Goal: Task Accomplishment & Management: Manage account settings

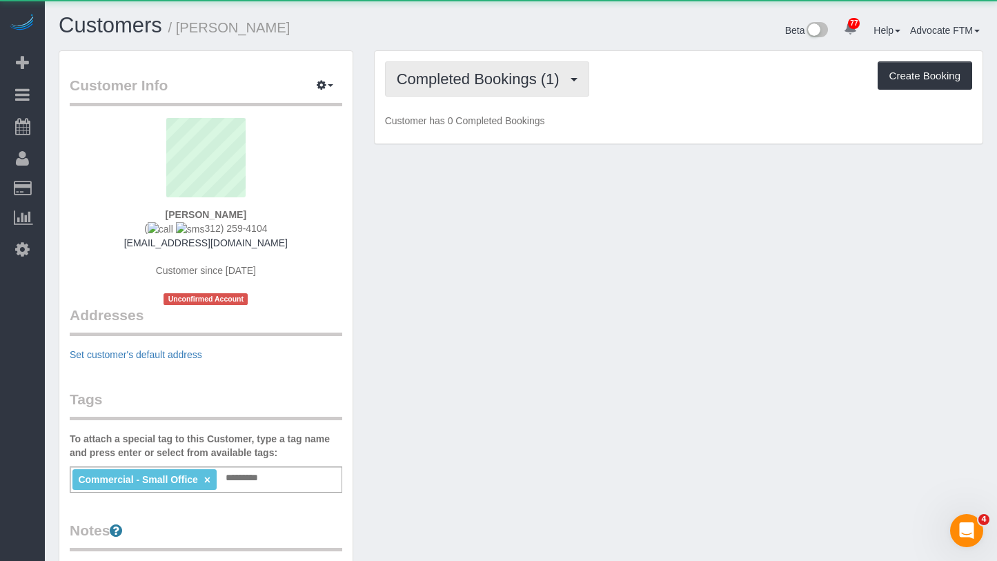
click at [447, 84] on span "Completed Bookings (1)" at bounding box center [482, 78] width 170 height 17
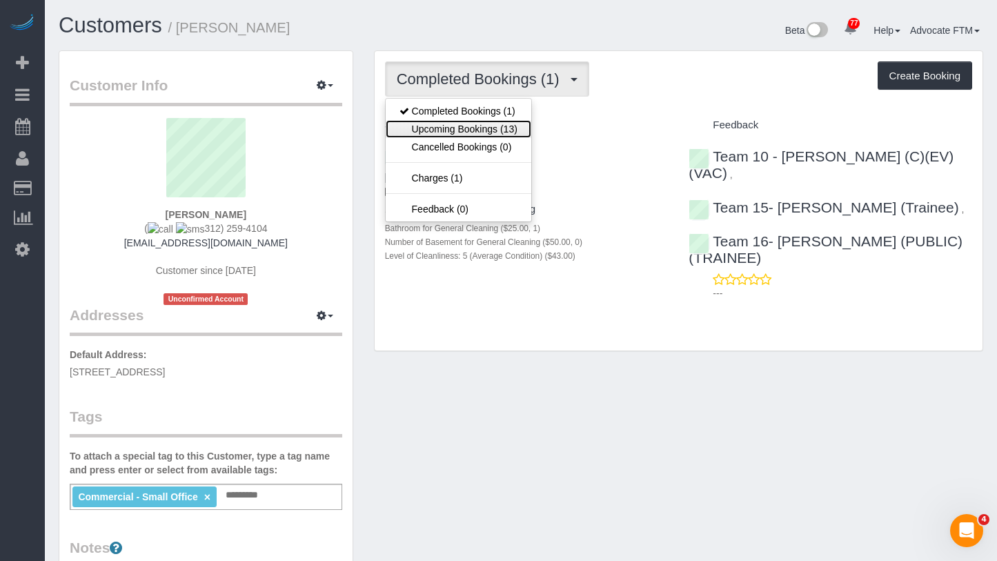
click at [468, 123] on link "Upcoming Bookings (13)" at bounding box center [459, 129] width 146 height 18
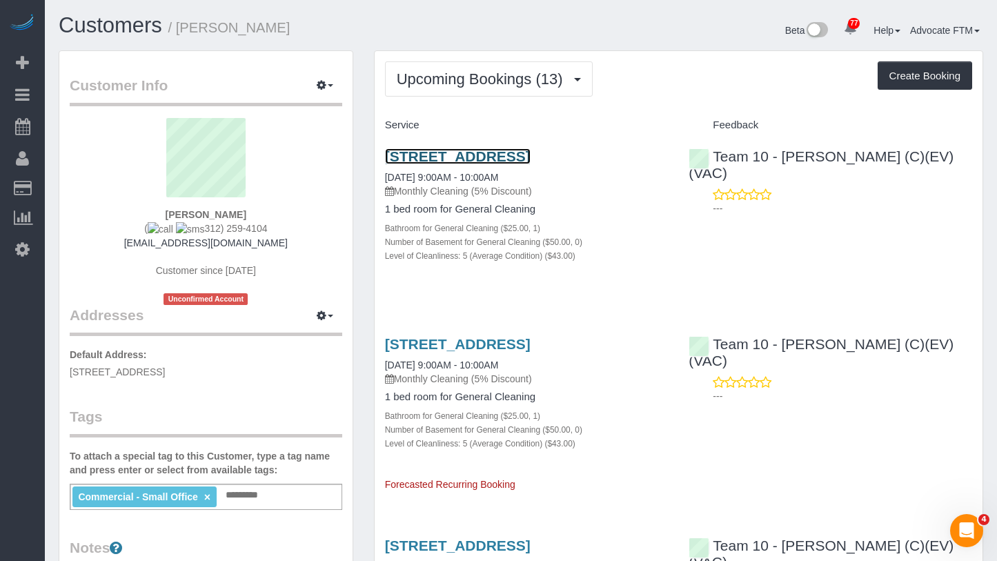
click at [442, 148] on link "[STREET_ADDRESS]" at bounding box center [458, 156] width 146 height 16
click at [531, 352] on link "[STREET_ADDRESS]" at bounding box center [458, 344] width 146 height 16
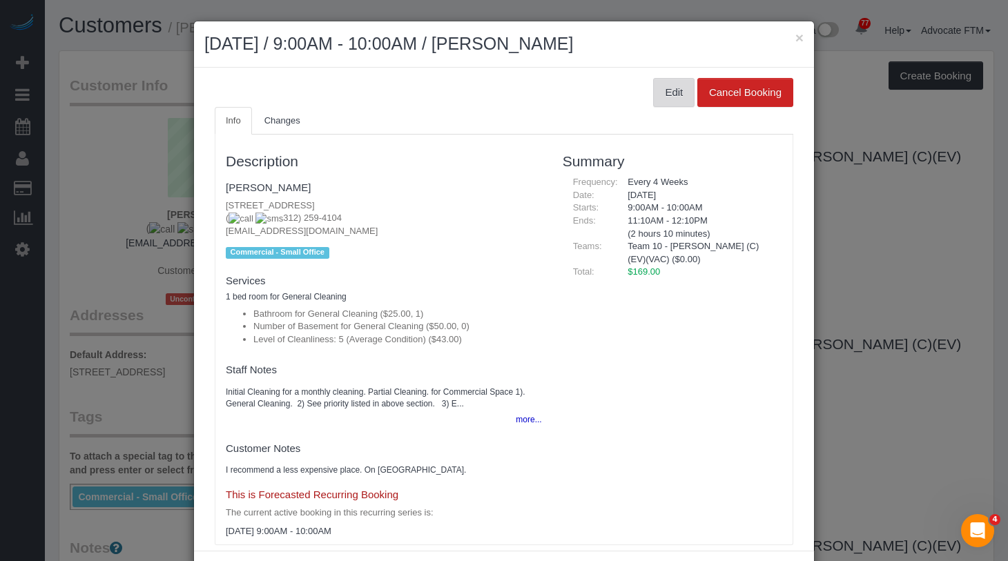
click at [659, 99] on button "Edit" at bounding box center [673, 92] width 41 height 29
click at [653, 85] on button "Edit" at bounding box center [673, 92] width 41 height 29
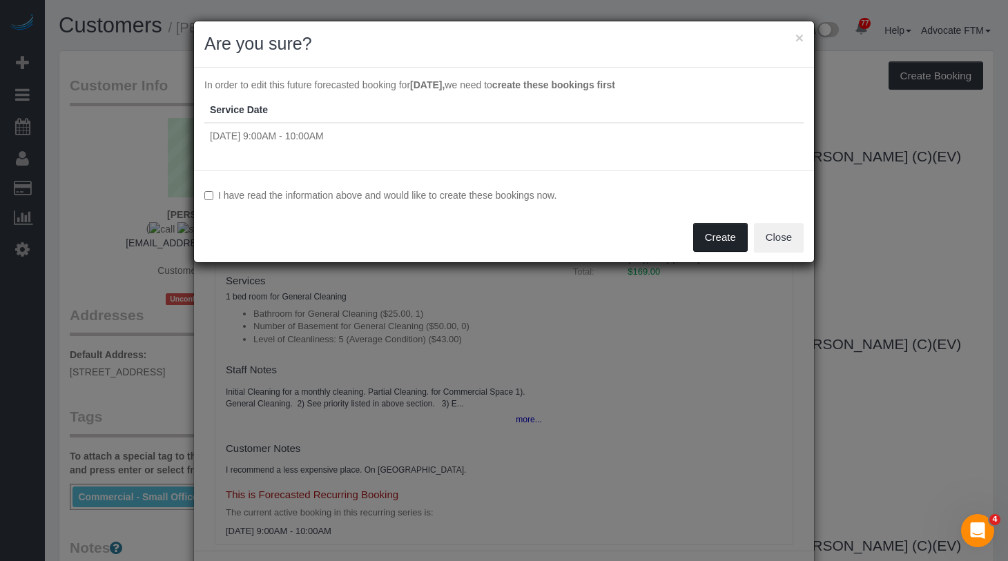
click at [734, 238] on button "Create" at bounding box center [720, 237] width 55 height 29
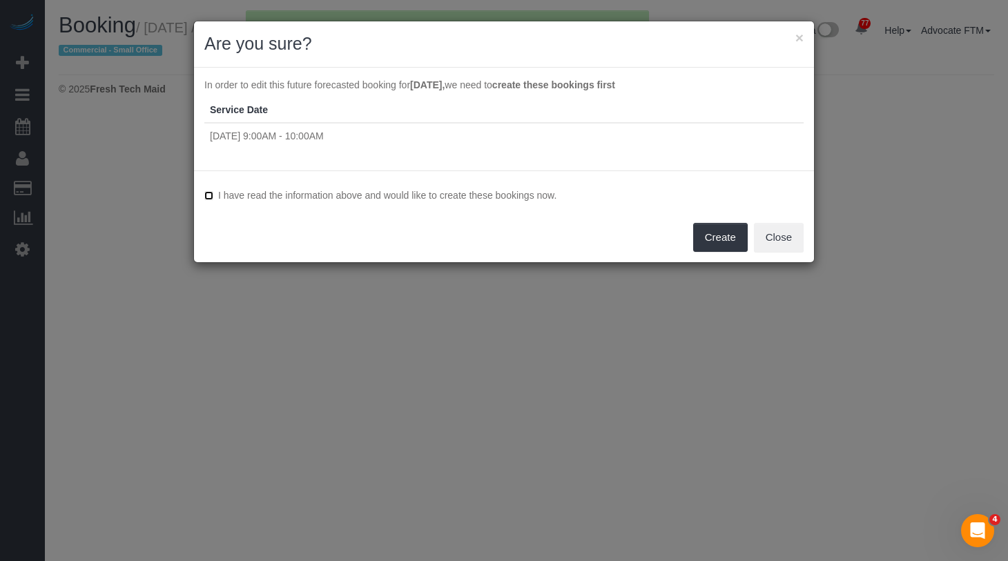
select select "IL"
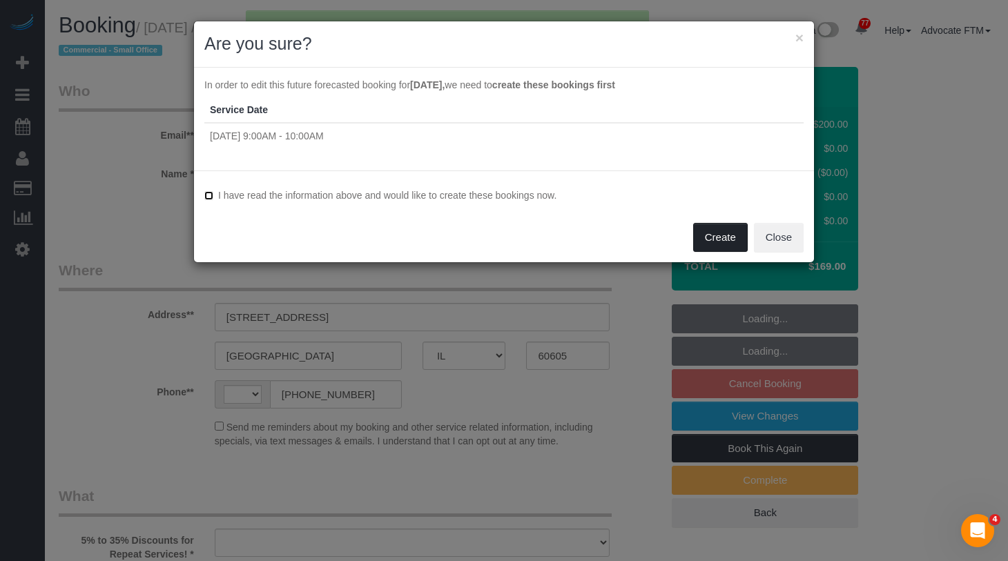
select select "object:3636"
select select "string:fspay-4c43d54d-829b-47b1-8aa4-04b648ed5f83"
select select "number:1"
select select "number:58"
select select "number:139"
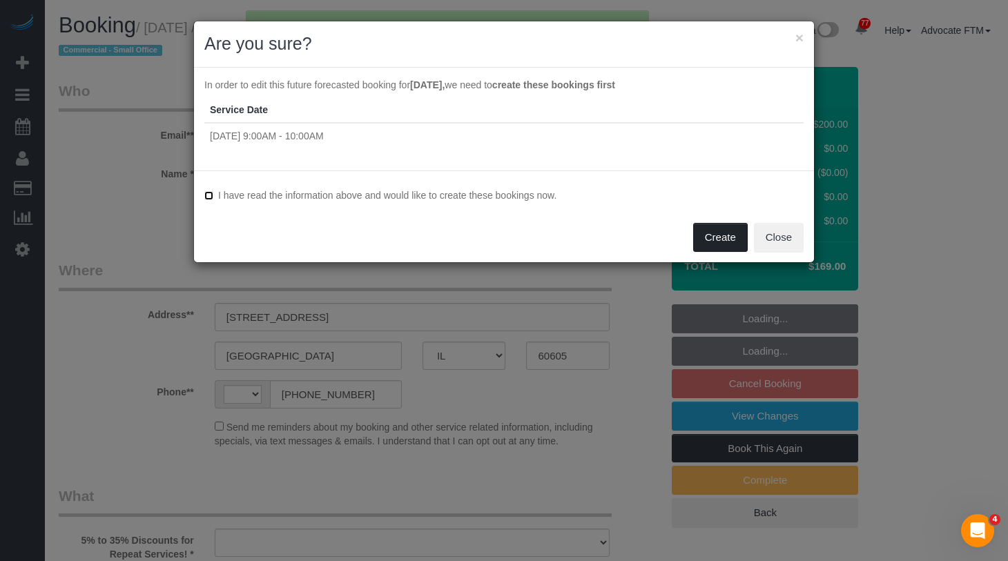
select select "number:104"
click at [718, 243] on button "Create" at bounding box center [720, 237] width 55 height 29
select select "string:[GEOGRAPHIC_DATA]"
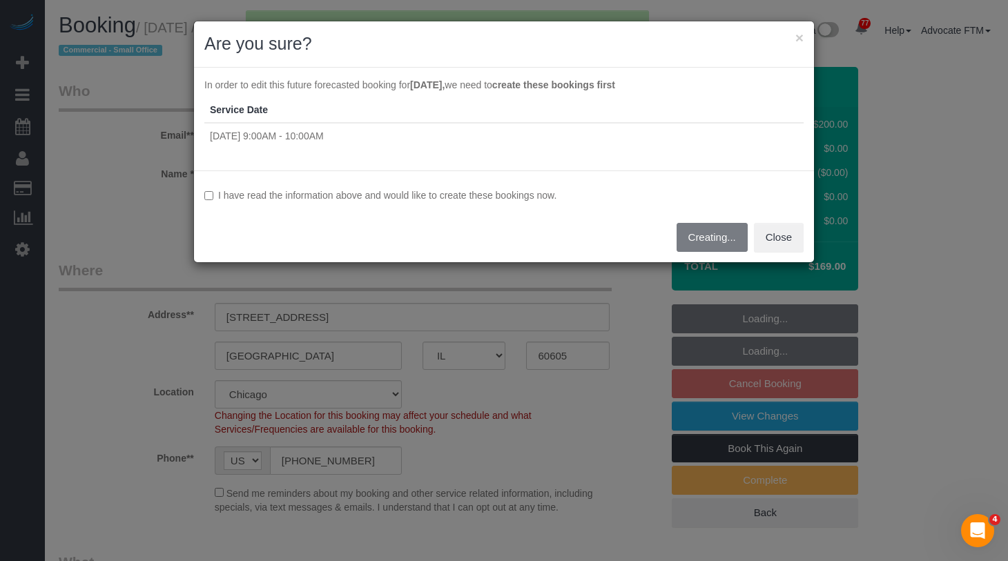
select select "object:4197"
select select "512"
select select "5"
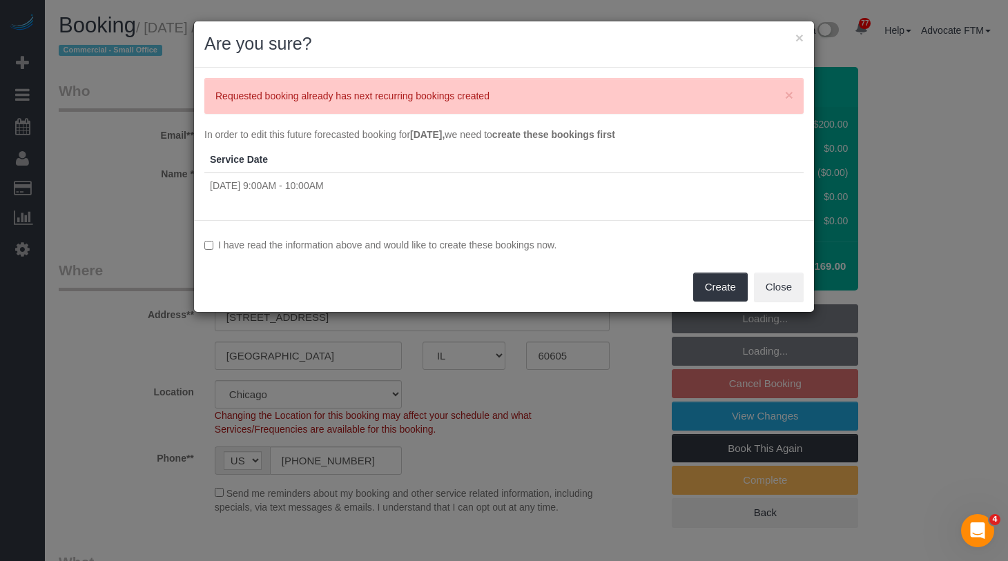
select select "5"
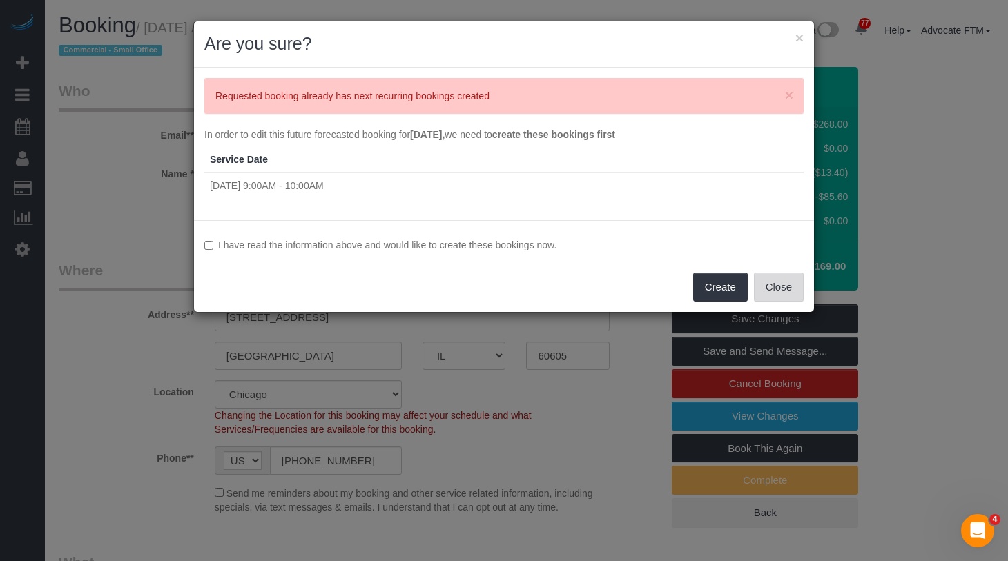
click at [798, 292] on button "Close" at bounding box center [779, 287] width 50 height 29
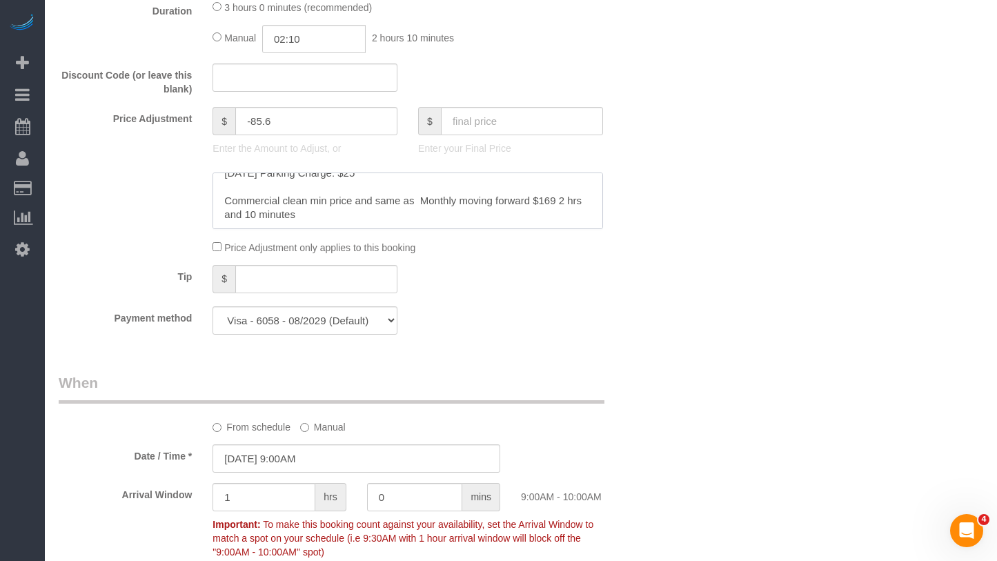
scroll to position [1587, 0]
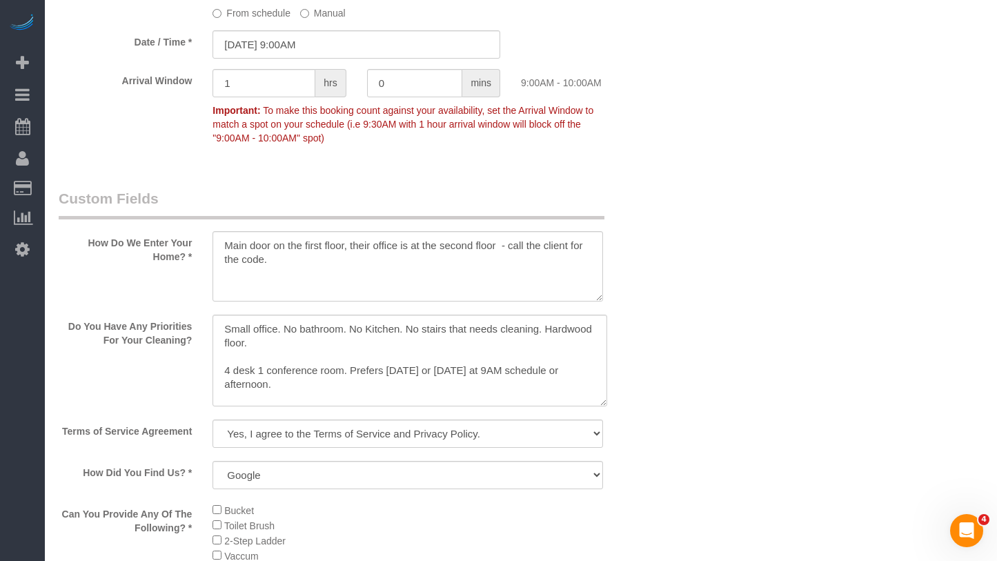
drag, startPoint x: 596, startPoint y: 380, endPoint x: 624, endPoint y: 492, distance: 115.8
click at [607, 406] on textarea at bounding box center [410, 361] width 395 height 92
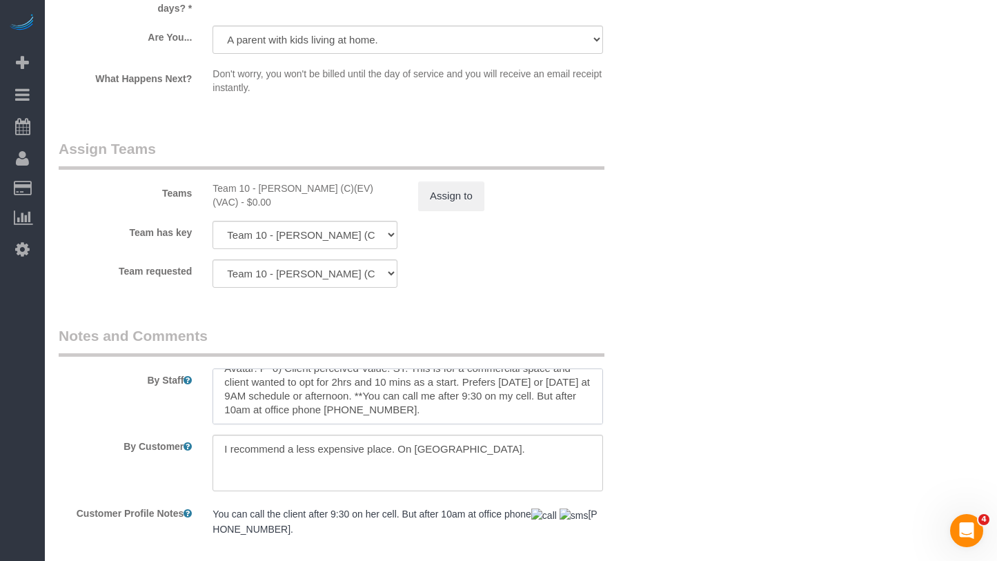
scroll to position [2780, 0]
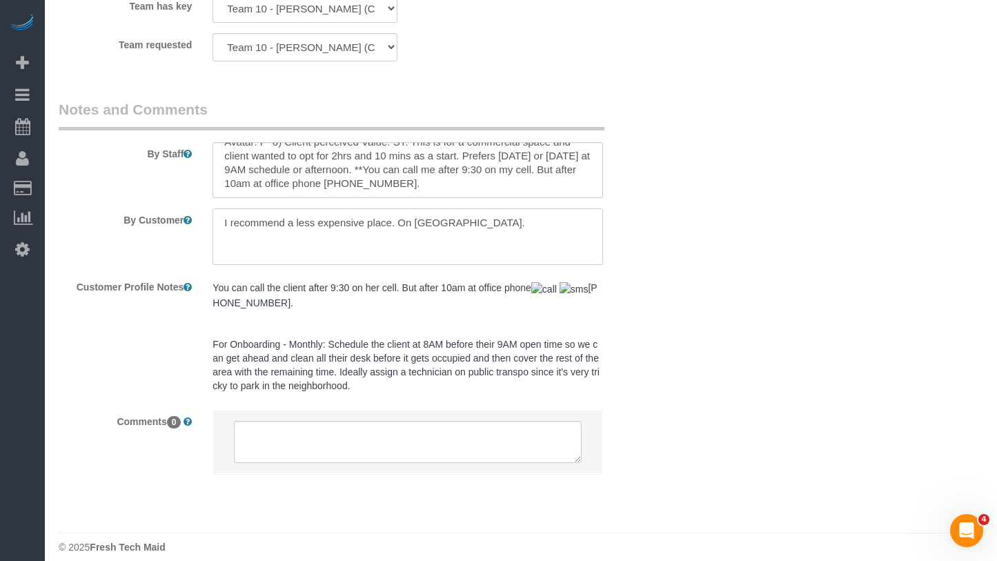
click at [359, 209] on textarea at bounding box center [408, 236] width 391 height 57
click at [428, 215] on textarea at bounding box center [408, 236] width 391 height 57
click at [398, 214] on textarea at bounding box center [408, 236] width 391 height 57
click at [390, 212] on textarea at bounding box center [408, 236] width 391 height 57
click at [386, 209] on textarea at bounding box center [408, 236] width 391 height 57
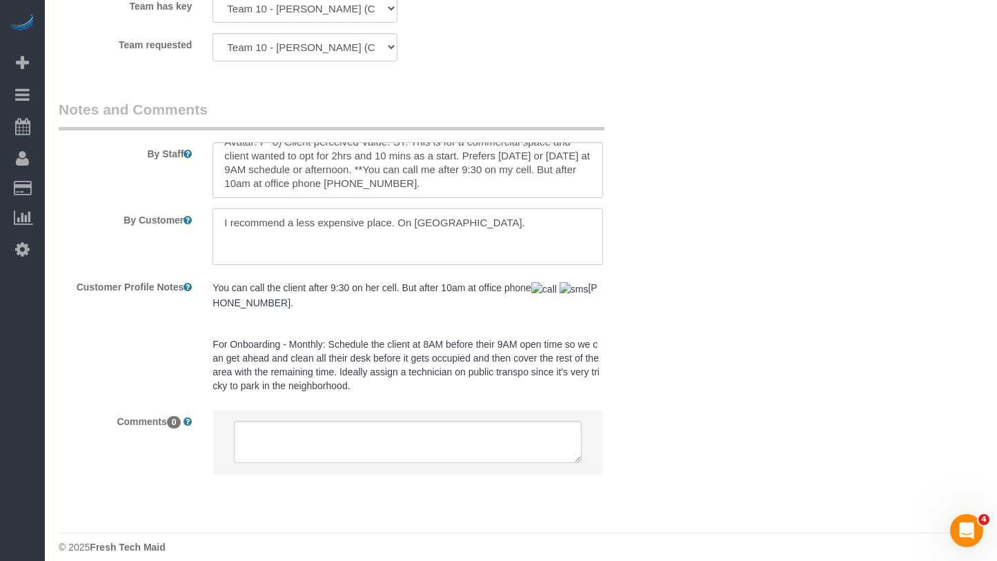
click at [357, 212] on textarea at bounding box center [408, 236] width 391 height 57
click at [496, 216] on textarea at bounding box center [408, 236] width 391 height 57
click at [359, 208] on textarea at bounding box center [408, 236] width 391 height 57
type textarea "I recommend a less expensive parking place. On [GEOGRAPHIC_DATA]."
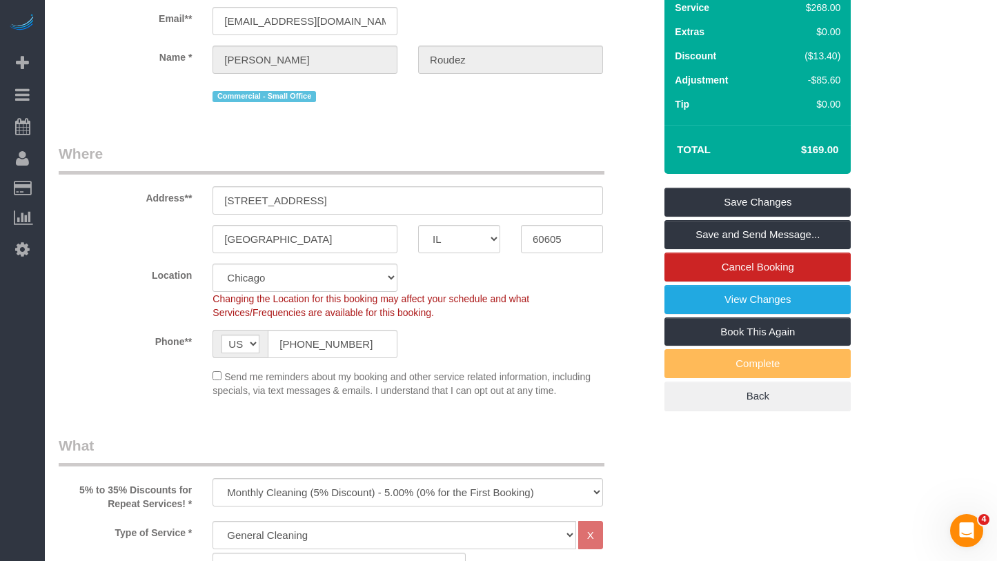
scroll to position [0, 0]
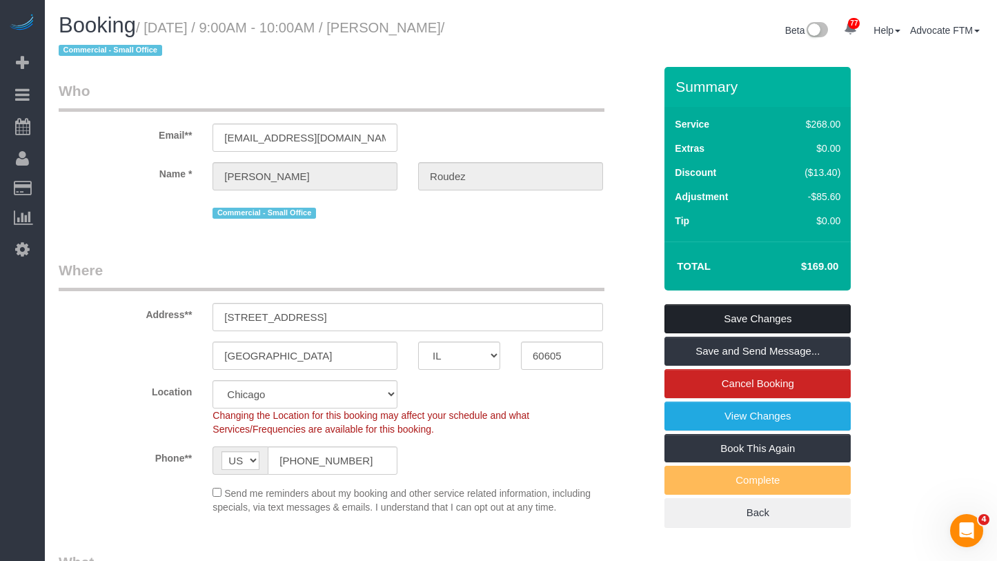
click at [736, 314] on link "Save Changes" at bounding box center [758, 318] width 186 height 29
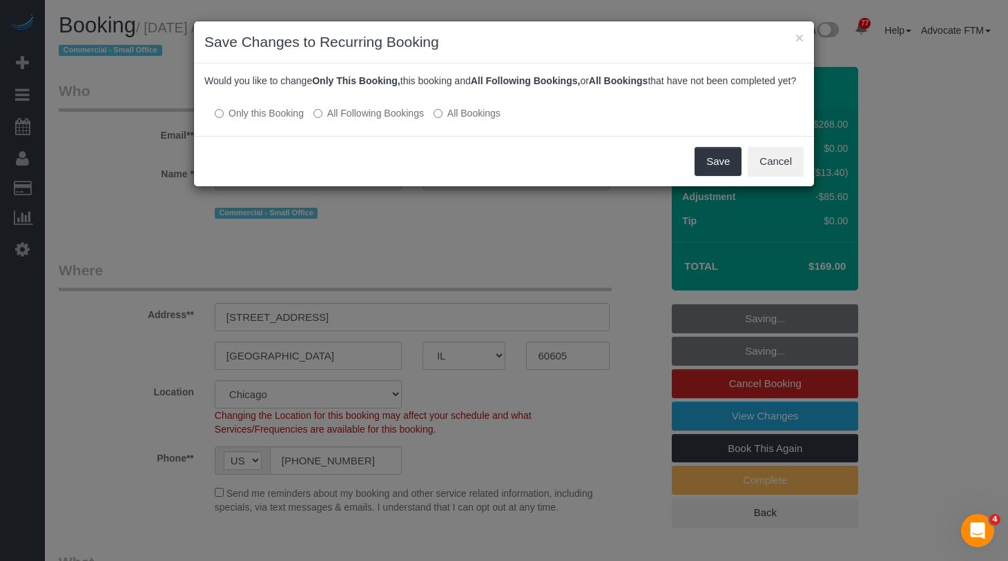
click at [451, 120] on label "All Bookings" at bounding box center [466, 113] width 67 height 14
click at [727, 176] on button "Save" at bounding box center [717, 161] width 47 height 29
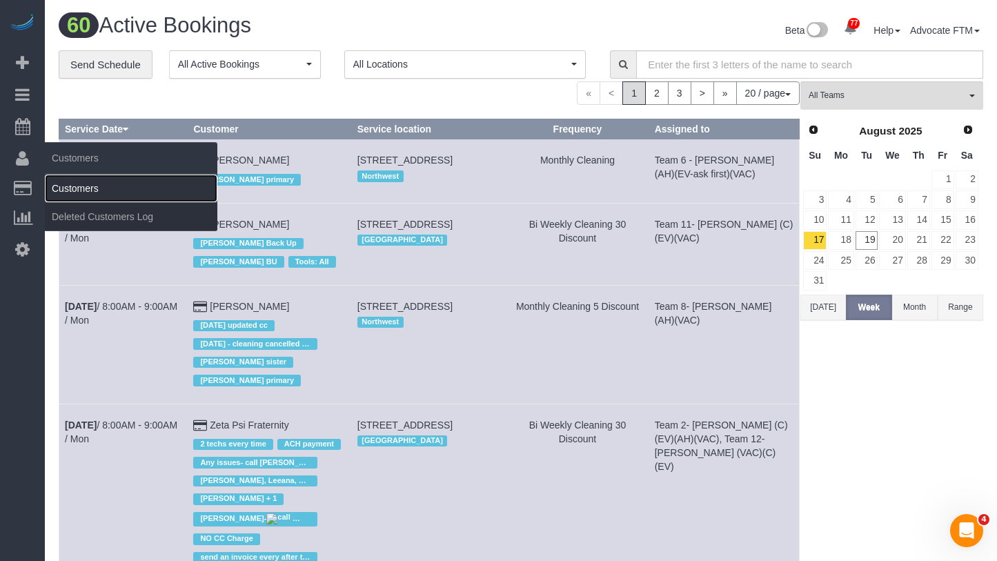
click at [92, 194] on link "Customers" at bounding box center [131, 189] width 173 height 28
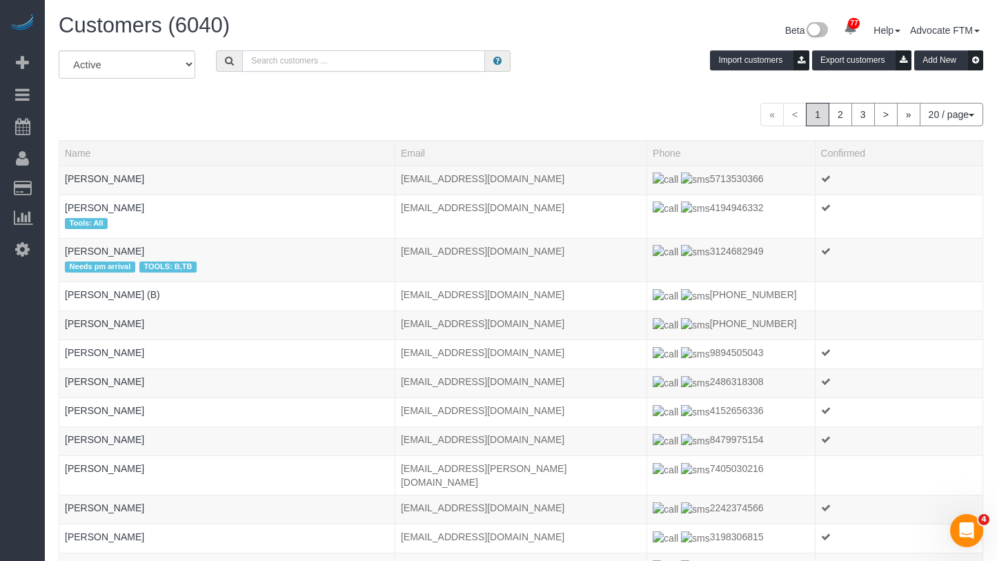
click at [381, 57] on input "text" at bounding box center [363, 60] width 243 height 21
paste input "[PERSON_NAME]"
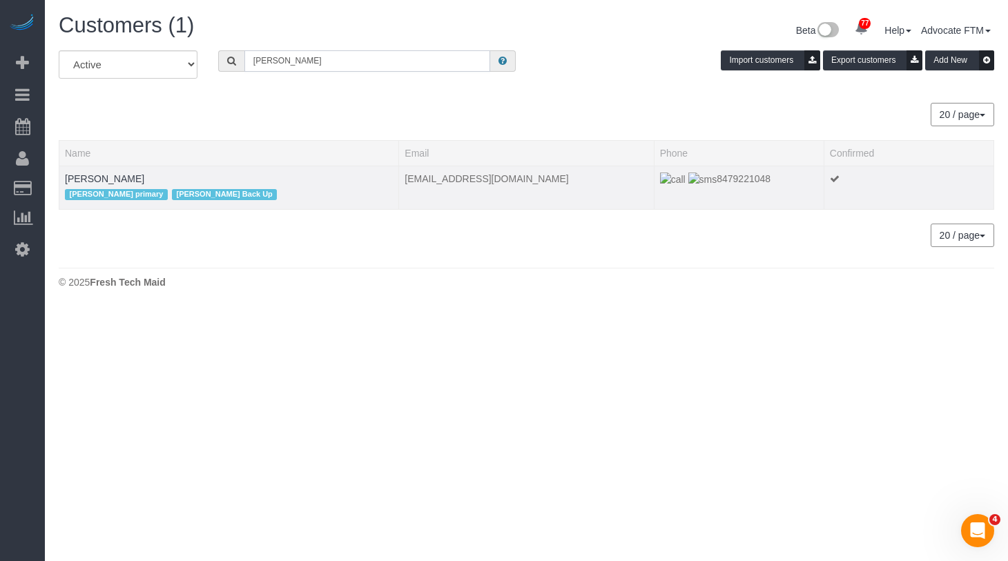
type input "[PERSON_NAME]"
drag, startPoint x: 772, startPoint y: 181, endPoint x: 691, endPoint y: 188, distance: 81.1
click at [691, 188] on td "8479221048" at bounding box center [739, 187] width 170 height 43
copy span "8479221048"
click at [362, 57] on input "[PERSON_NAME]" at bounding box center [367, 60] width 246 height 21
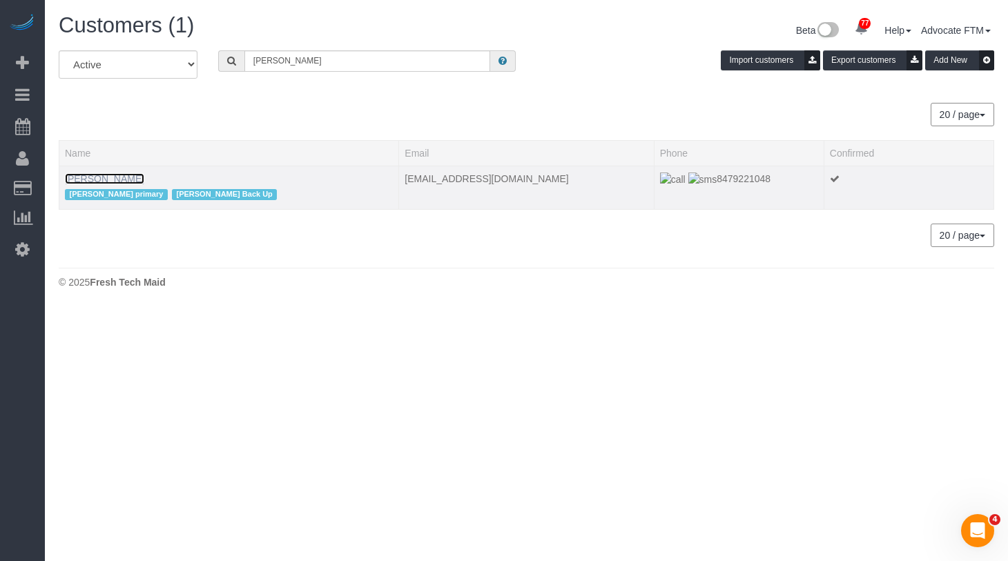
click at [114, 176] on link "[PERSON_NAME]" at bounding box center [104, 178] width 79 height 11
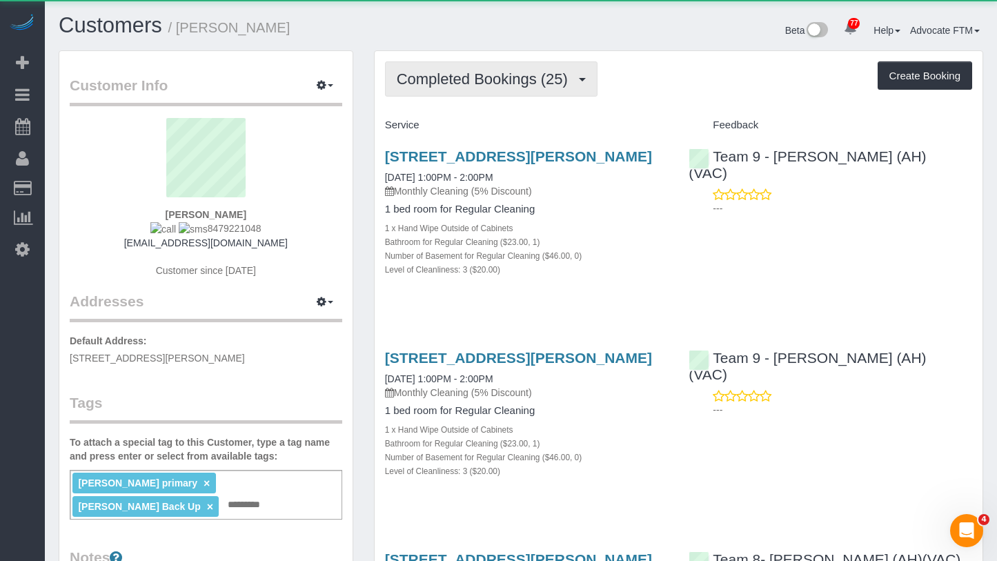
click at [496, 68] on button "Completed Bookings (25)" at bounding box center [491, 78] width 213 height 35
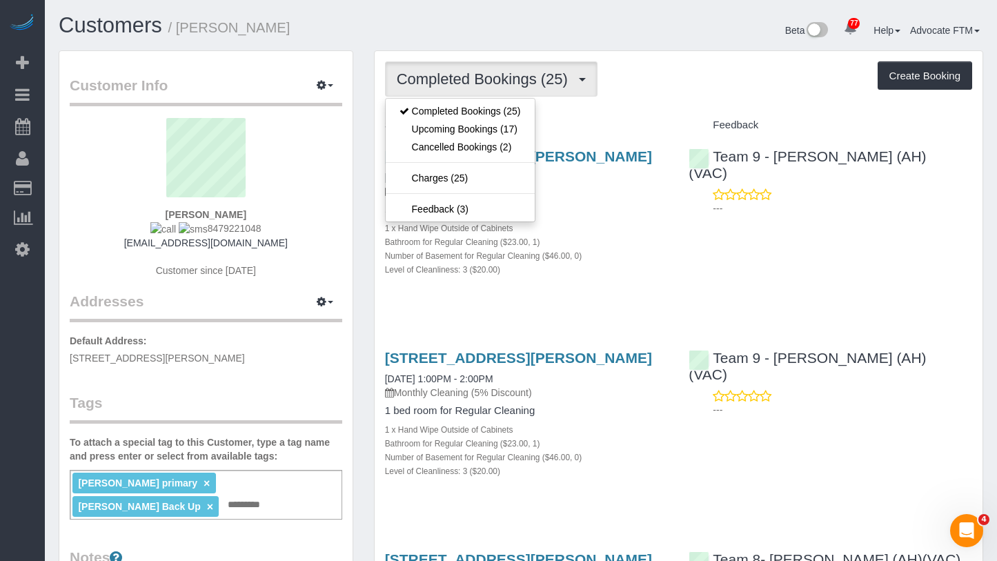
click at [680, 80] on div "Completed Bookings (25) Completed Bookings (25) Upcoming Bookings (17) Cancelle…" at bounding box center [678, 78] width 587 height 35
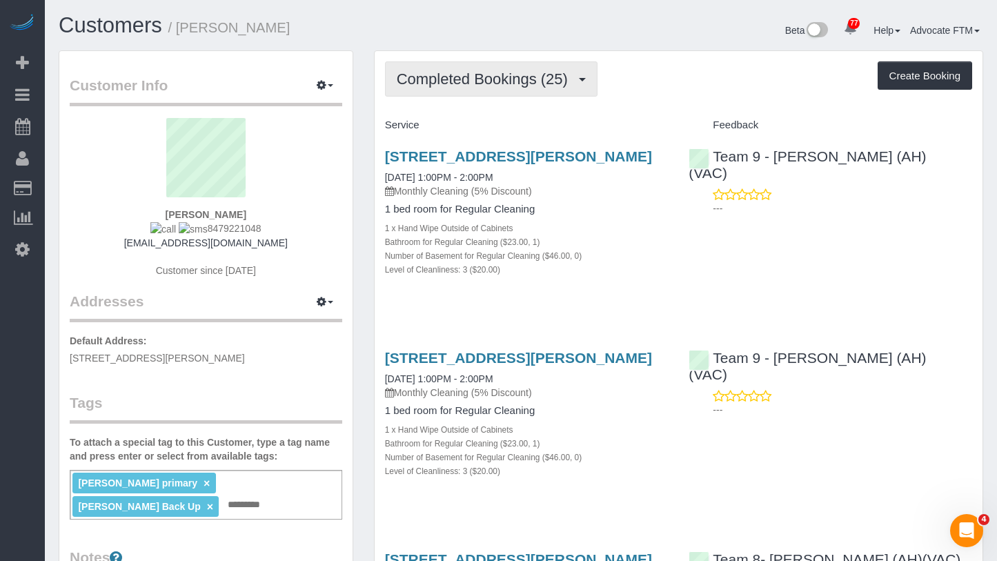
click at [495, 72] on span "Completed Bookings (25)" at bounding box center [486, 78] width 178 height 17
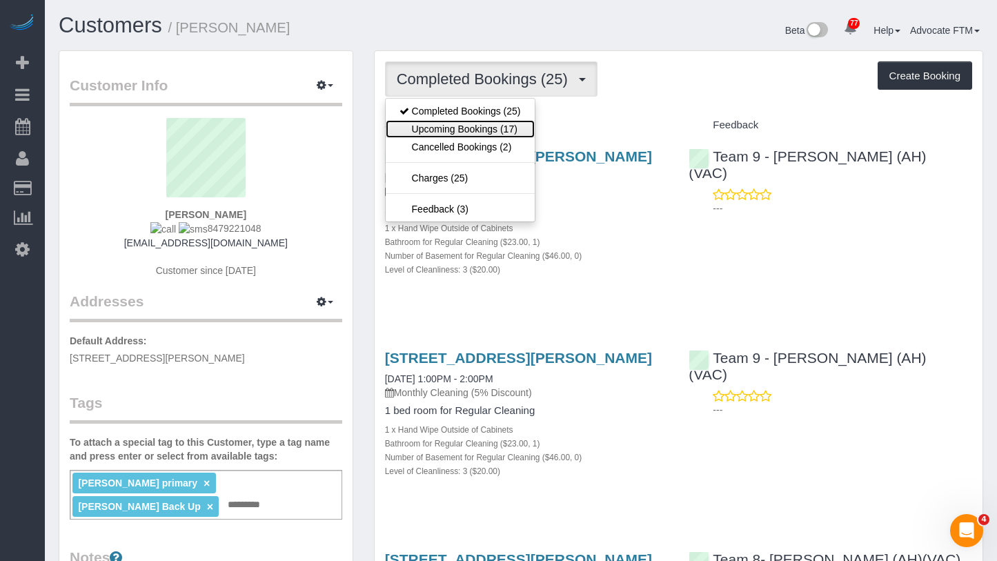
click at [462, 120] on link "Upcoming Bookings (17)" at bounding box center [460, 129] width 149 height 18
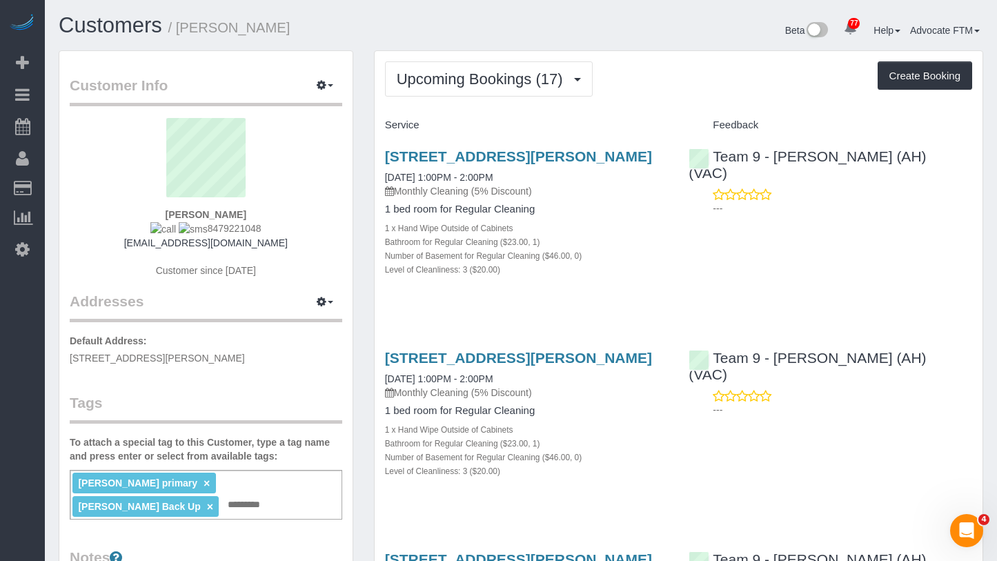
click at [654, 71] on div "Upcoming Bookings (17) Completed Bookings (25) Upcoming Bookings (17) Cancelled…" at bounding box center [678, 78] width 587 height 35
click at [122, 24] on link "Customers" at bounding box center [111, 25] width 104 height 24
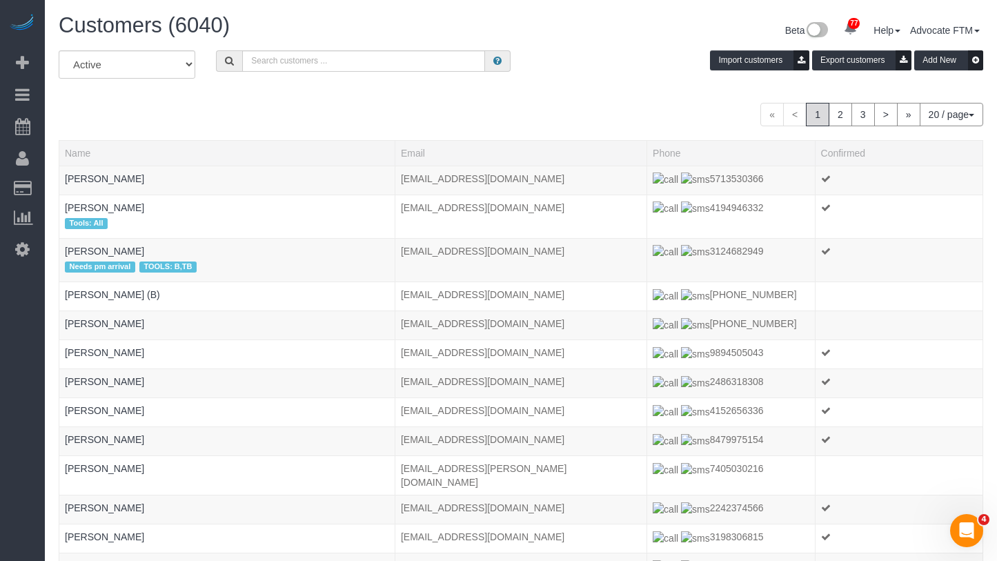
click at [300, 79] on div "All Active Archived Import customers Export customers Add New" at bounding box center [520, 69] width 945 height 39
click at [322, 59] on input "text" at bounding box center [363, 60] width 243 height 21
paste input "[PERSON_NAME]"
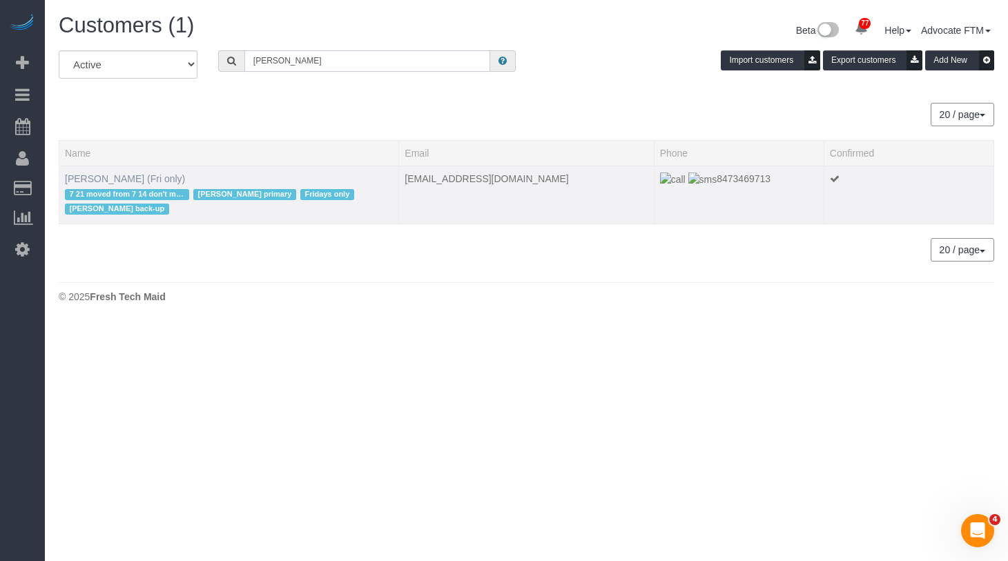
type input "[PERSON_NAME]"
click at [124, 178] on link "[PERSON_NAME] (Fri only)" at bounding box center [125, 178] width 120 height 11
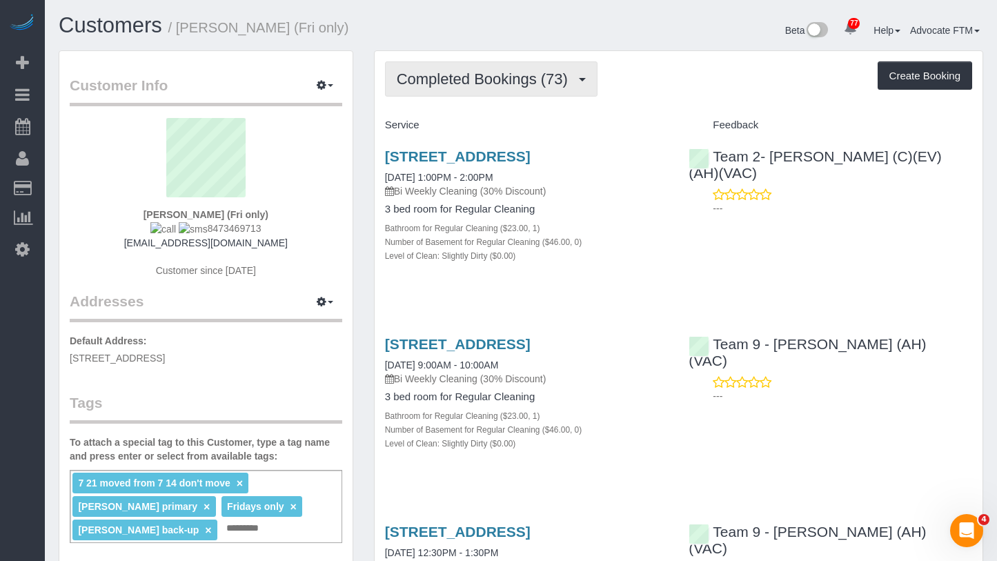
click at [504, 79] on span "Completed Bookings (73)" at bounding box center [486, 78] width 178 height 17
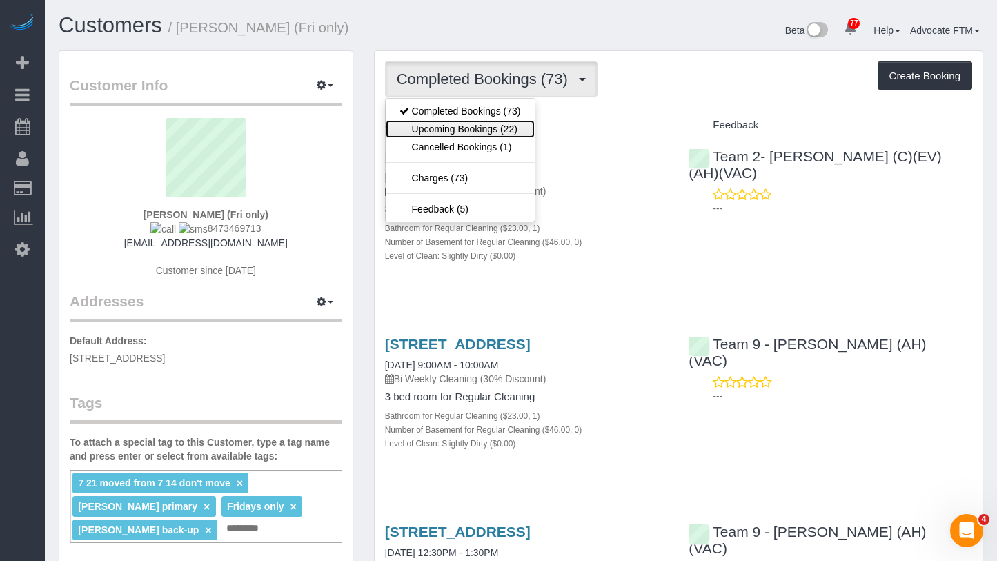
click at [484, 126] on link "Upcoming Bookings (22)" at bounding box center [460, 129] width 149 height 18
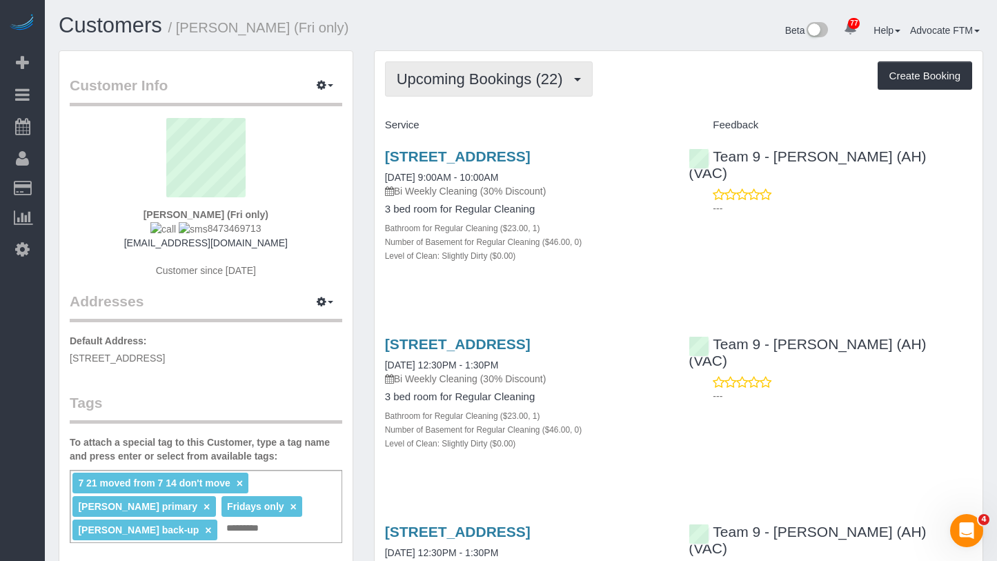
click at [491, 85] on span "Upcoming Bookings (22)" at bounding box center [483, 78] width 173 height 17
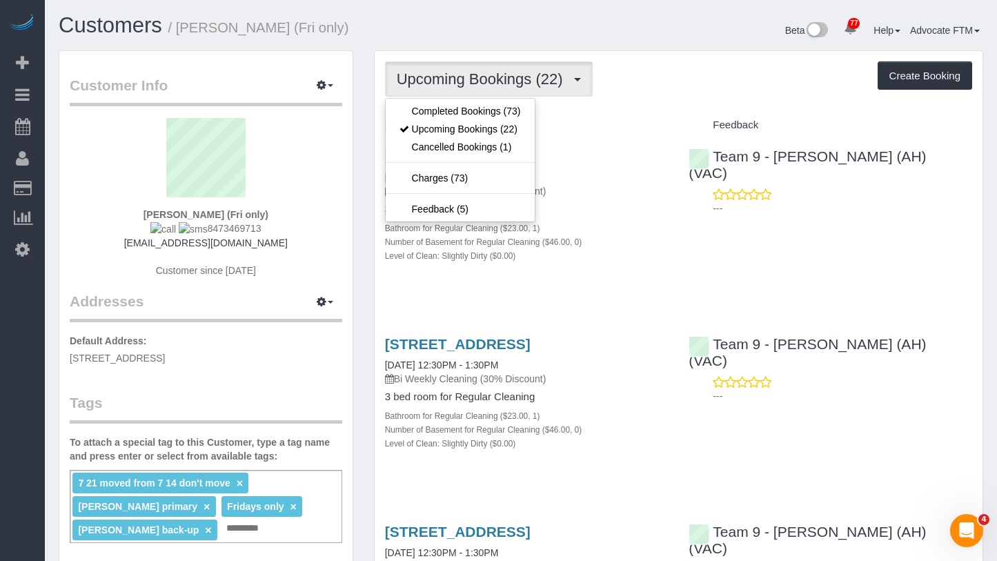
click at [669, 84] on div "Upcoming Bookings (22) Completed Bookings (73) Upcoming Bookings (22) Cancelled…" at bounding box center [678, 78] width 587 height 35
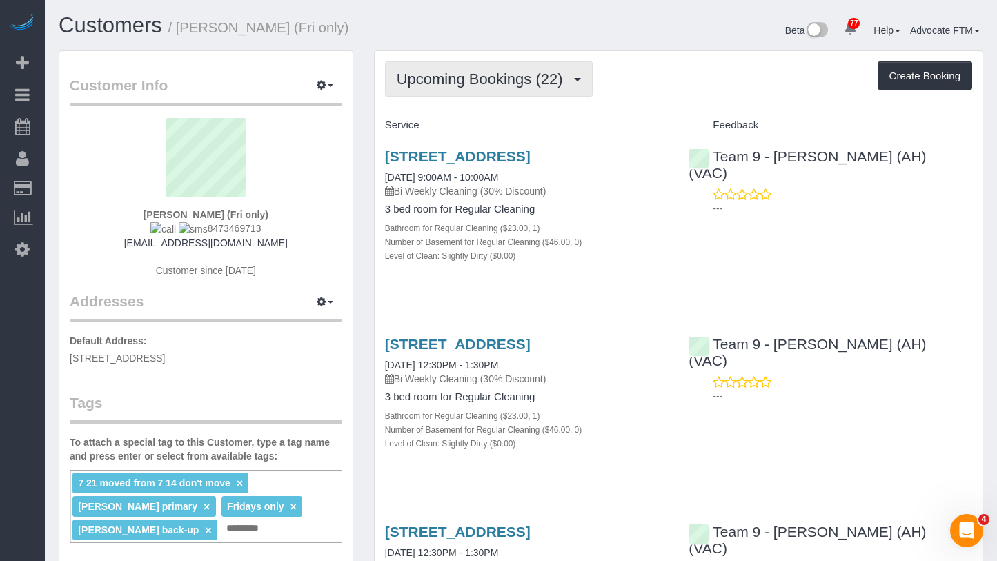
click at [542, 76] on span "Upcoming Bookings (22)" at bounding box center [483, 78] width 173 height 17
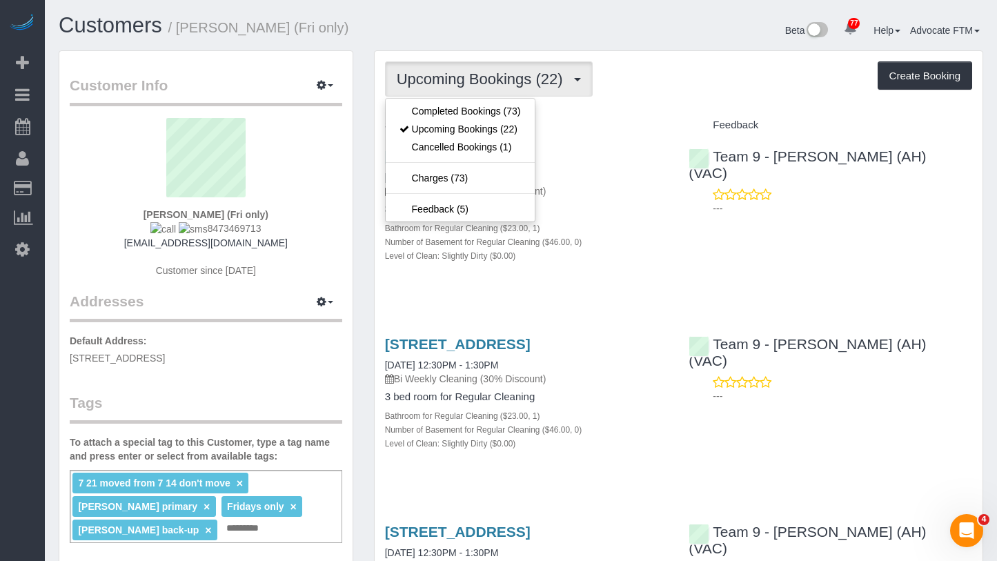
click at [616, 71] on div "Upcoming Bookings (22) Completed Bookings (73) Upcoming Bookings (22) Cancelled…" at bounding box center [678, 78] width 587 height 35
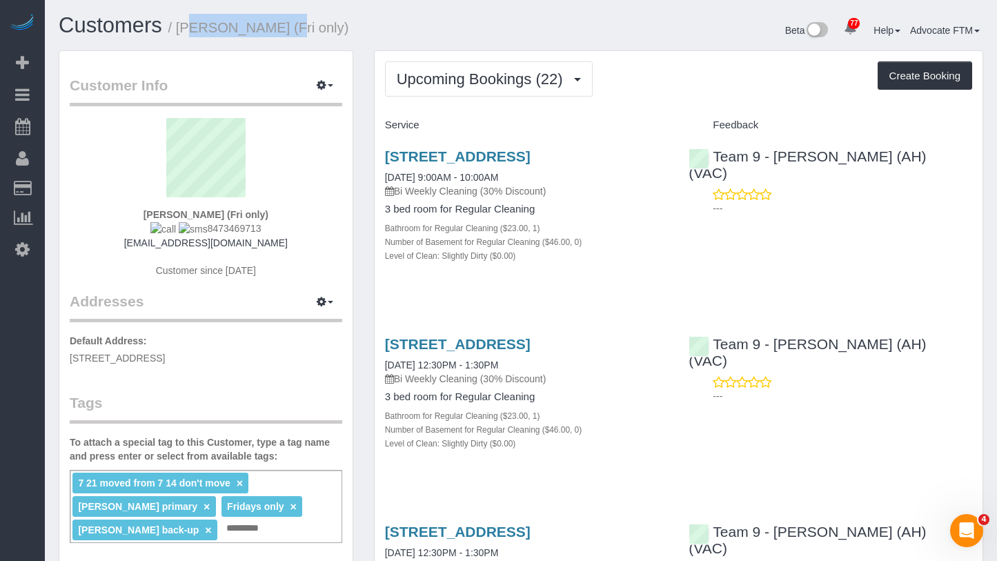
drag, startPoint x: 208, startPoint y: 29, endPoint x: 248, endPoint y: 38, distance: 41.7
click at [248, 38] on div "Customers / [PERSON_NAME] (Fri only)" at bounding box center [284, 29] width 473 height 30
click at [489, 36] on h1 "Customers / [PERSON_NAME] (Fri only)" at bounding box center [285, 25] width 452 height 23
click at [500, 158] on link "[STREET_ADDRESS]" at bounding box center [458, 156] width 146 height 16
drag, startPoint x: 141, startPoint y: 209, endPoint x: 342, endPoint y: 219, distance: 200.4
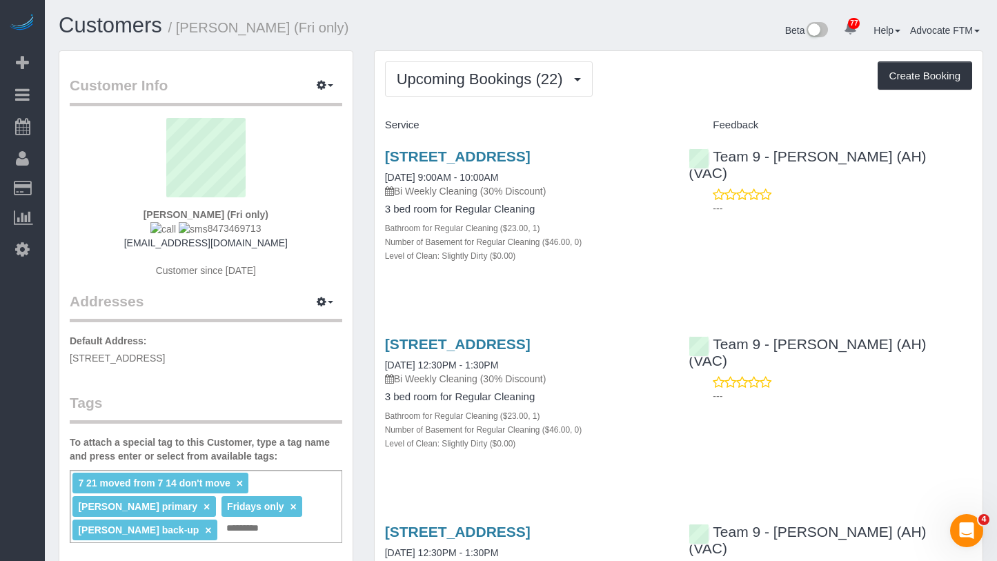
click at [342, 219] on div "[PERSON_NAME] (Fri only) 8473469713 [EMAIL_ADDRESS][DOMAIN_NAME] Customer since…" at bounding box center [206, 204] width 273 height 173
click at [314, 219] on div "[PERSON_NAME] (Fri only) 8473469713 [EMAIL_ADDRESS][DOMAIN_NAME] Customer since…" at bounding box center [206, 204] width 273 height 173
drag, startPoint x: 286, startPoint y: 229, endPoint x: 193, endPoint y: 233, distance: 93.2
click at [193, 233] on div "[PERSON_NAME] (Fri only) 8473469713 [EMAIL_ADDRESS][DOMAIN_NAME] Customer since…" at bounding box center [206, 204] width 273 height 173
copy span "8473469713"
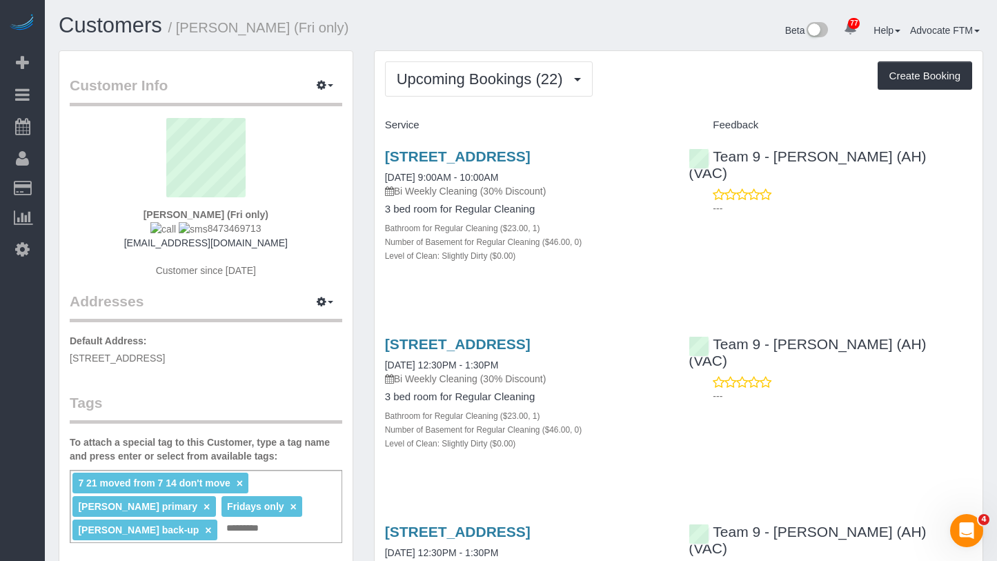
click at [648, 87] on div "Upcoming Bookings (22) Completed Bookings (73) Upcoming Bookings (22) Cancelled…" at bounding box center [678, 78] width 587 height 35
click at [686, 259] on div "[STREET_ADDRESS] [DATE] 9:00AM - 10:00AM Bi Weekly Cleaning (30% Discount) 3 be…" at bounding box center [679, 213] width 608 height 153
drag, startPoint x: 178, startPoint y: 33, endPoint x: 247, endPoint y: 33, distance: 69.0
click at [247, 33] on small "/ [PERSON_NAME] (Fri only)" at bounding box center [258, 27] width 181 height 15
click at [249, 32] on small "/ [PERSON_NAME] (Fri only)" at bounding box center [258, 27] width 181 height 15
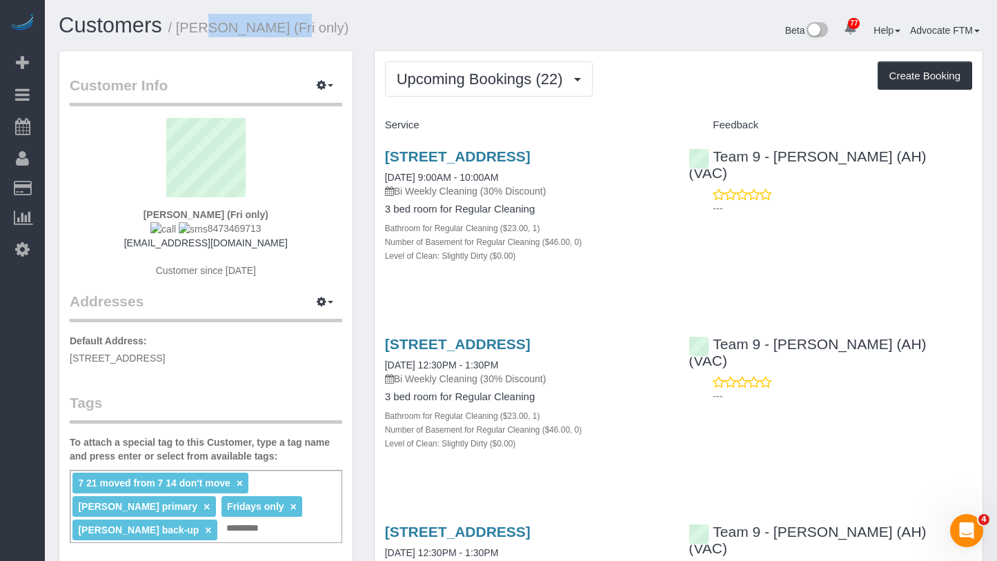
drag, startPoint x: 248, startPoint y: 32, endPoint x: 188, endPoint y: 36, distance: 60.1
click at [188, 36] on h1 "Customers / [PERSON_NAME] (Fri only)" at bounding box center [285, 25] width 452 height 23
copy small "[PERSON_NAME]"
drag, startPoint x: 273, startPoint y: 228, endPoint x: 194, endPoint y: 229, distance: 79.4
click at [194, 229] on div "[PERSON_NAME] (Fri only) 8473469713 [EMAIL_ADDRESS][DOMAIN_NAME] Customer since…" at bounding box center [206, 204] width 273 height 173
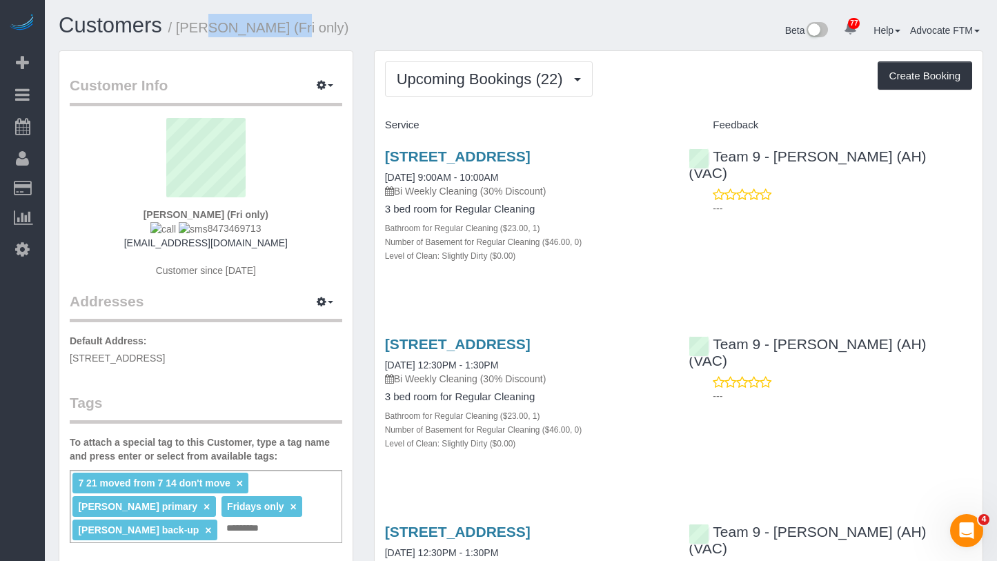
copy span "8473469713"
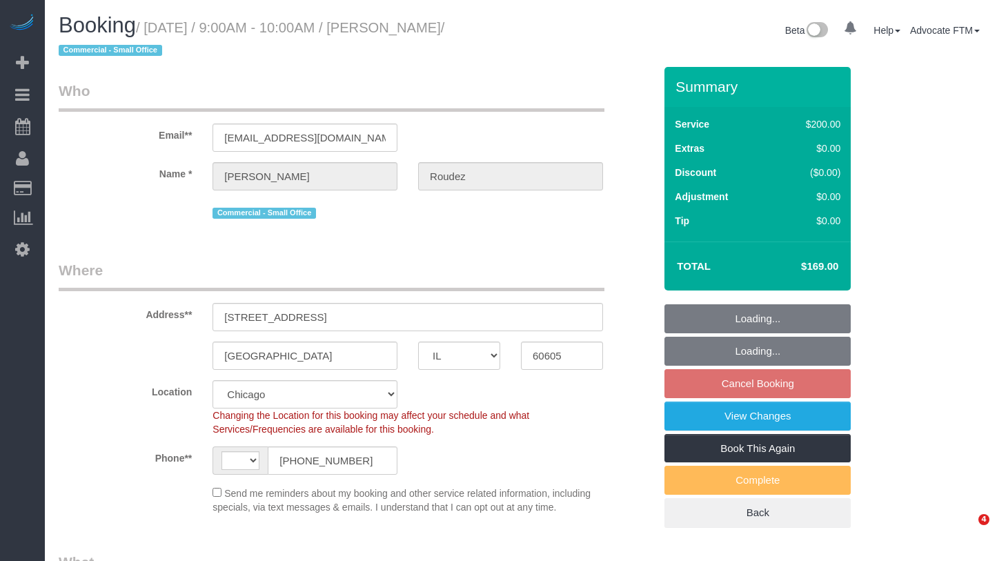
select select "IL"
select select "number:1"
select select "number:58"
select select "number:139"
select select "number:104"
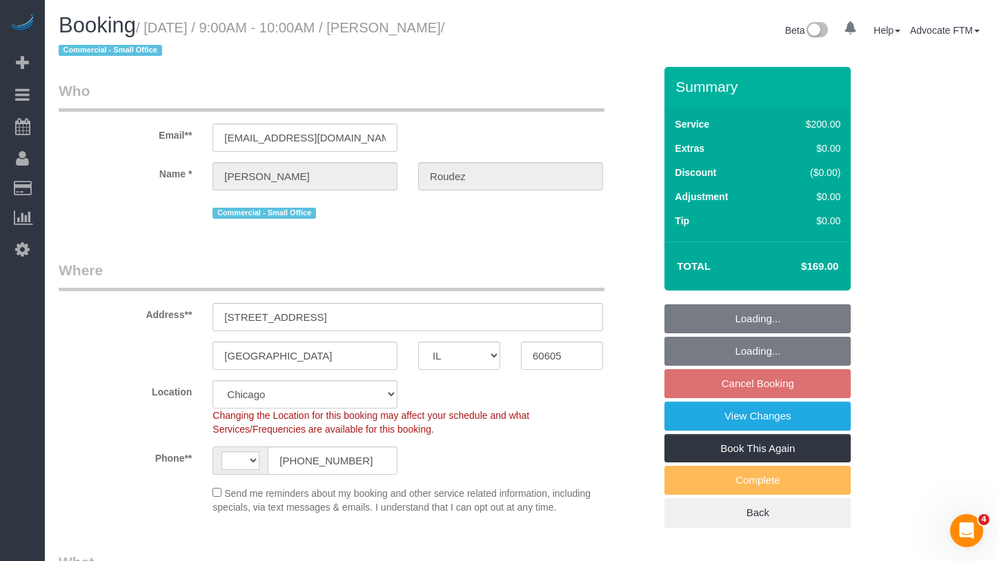
select select "string:US"
select select "512"
select select "5"
select select "object:1284"
select select "5"
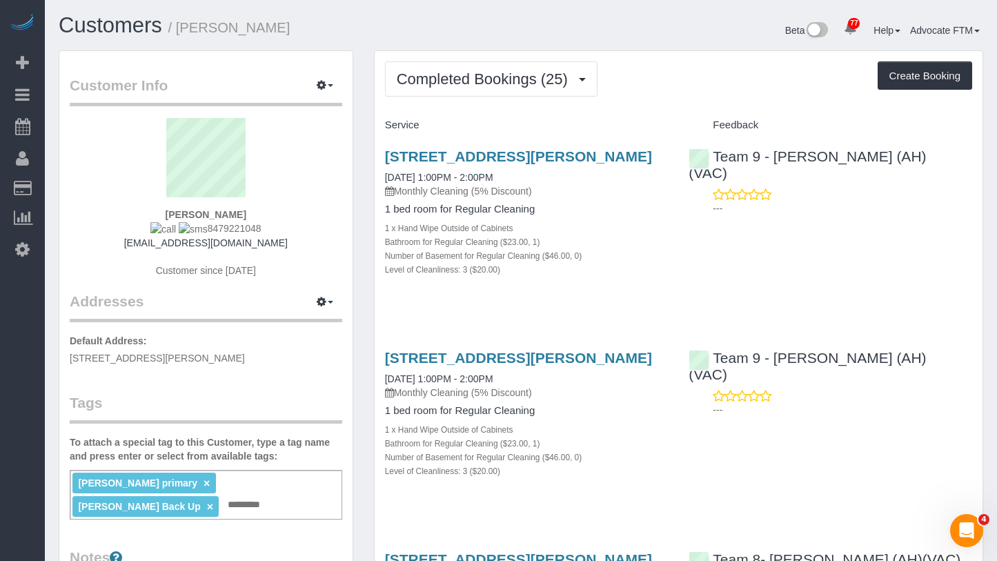
click at [231, 31] on small "/ [PERSON_NAME]" at bounding box center [229, 27] width 122 height 15
drag, startPoint x: 297, startPoint y: 35, endPoint x: 182, endPoint y: 37, distance: 115.3
click at [182, 37] on h1 "Customers / [PERSON_NAME]" at bounding box center [285, 25] width 452 height 23
copy small "[PERSON_NAME]"
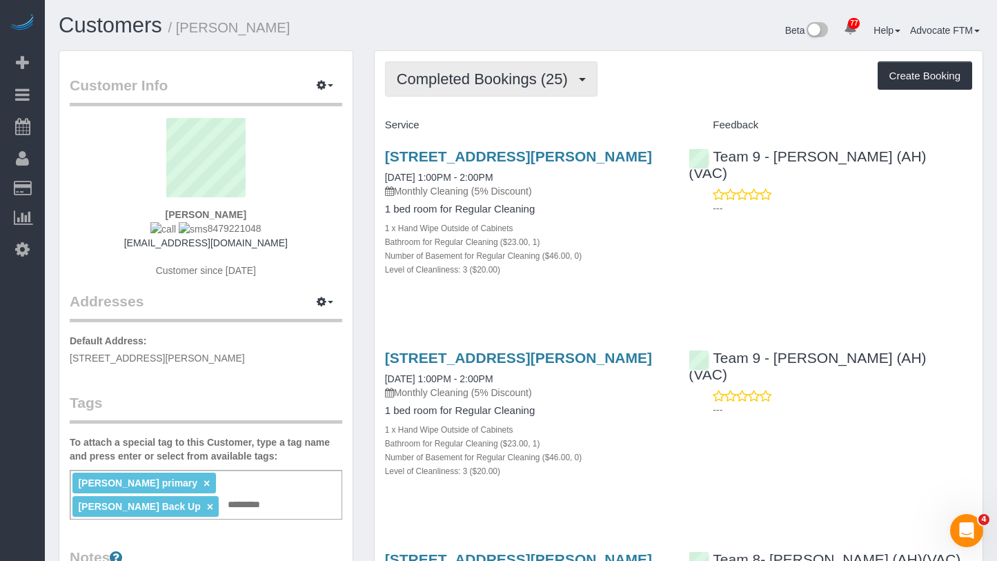
click at [501, 79] on span "Completed Bookings (25)" at bounding box center [486, 78] width 178 height 17
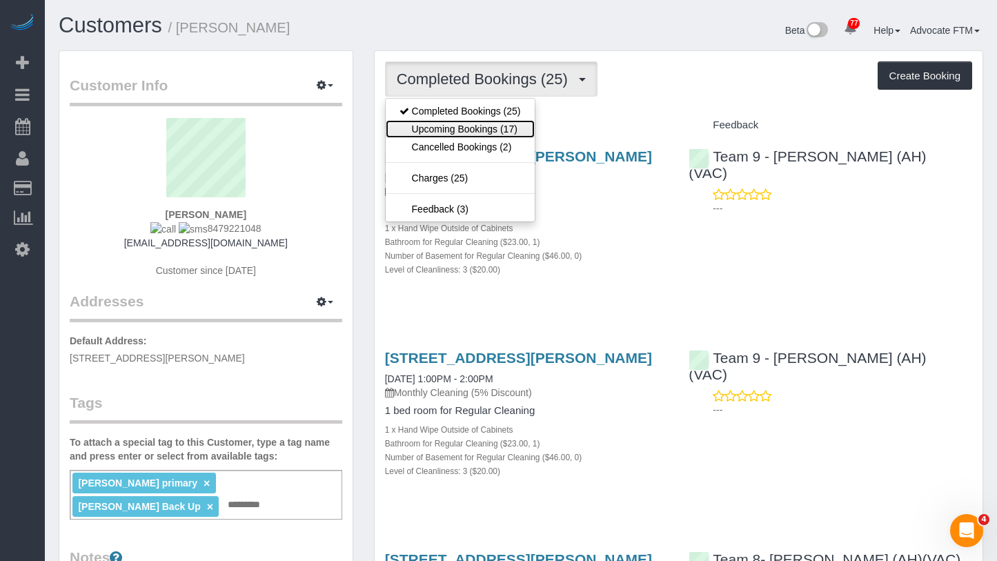
click at [483, 128] on link "Upcoming Bookings (17)" at bounding box center [460, 129] width 149 height 18
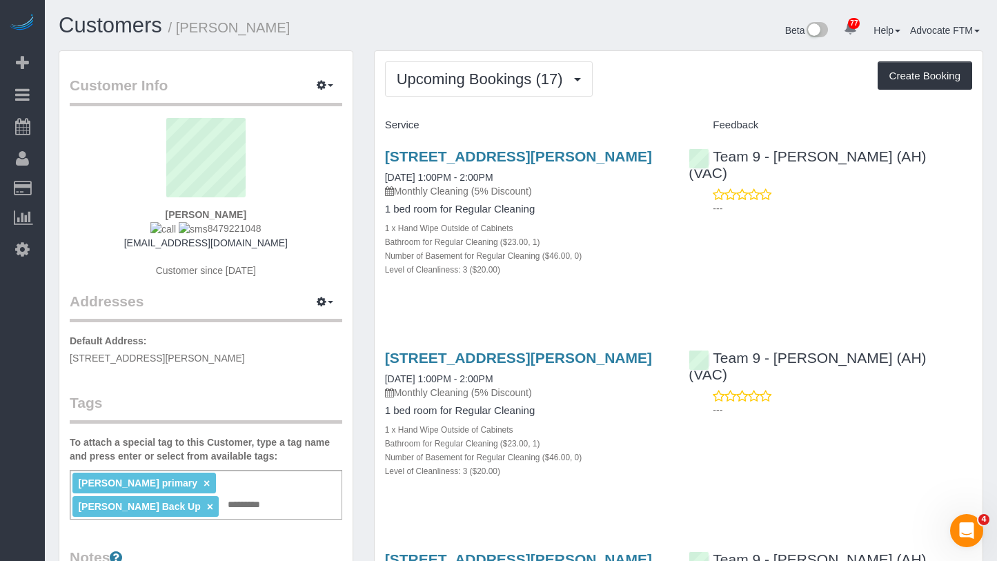
scroll to position [69, 0]
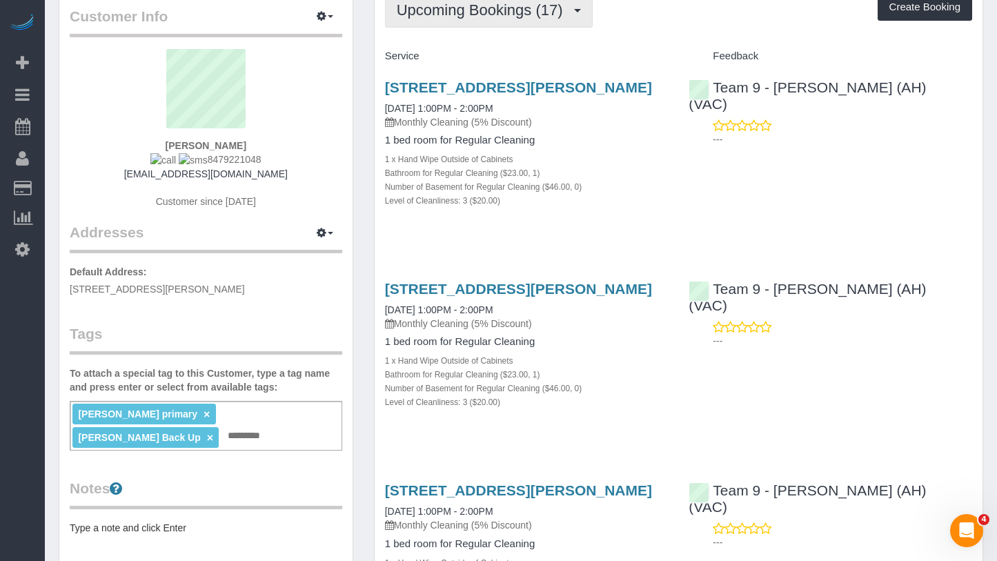
click at [506, 17] on span "Upcoming Bookings (17)" at bounding box center [483, 9] width 173 height 17
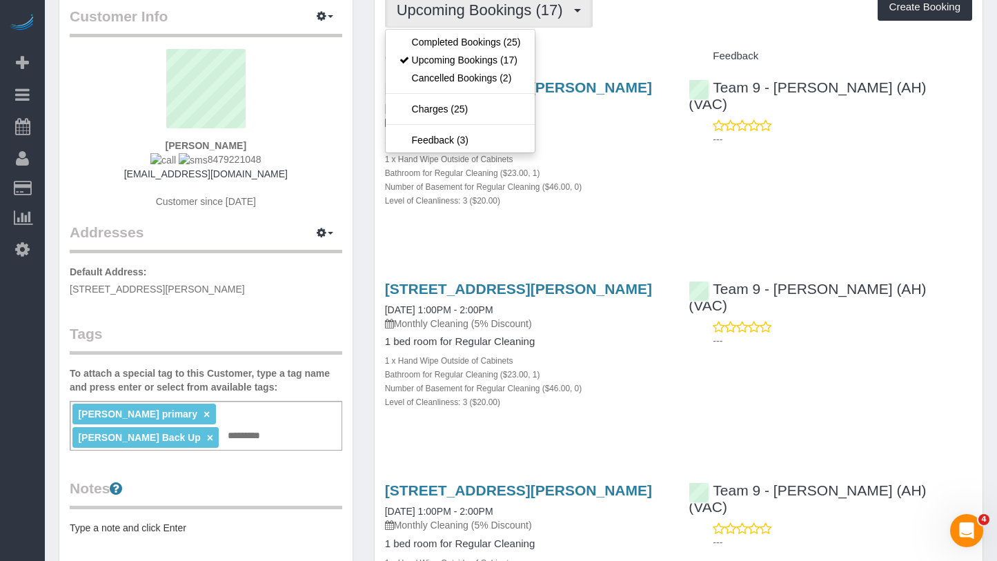
click at [657, 23] on div "Upcoming Bookings (17) Completed Bookings (25) Upcoming Bookings (17) Cancelled…" at bounding box center [678, 9] width 587 height 35
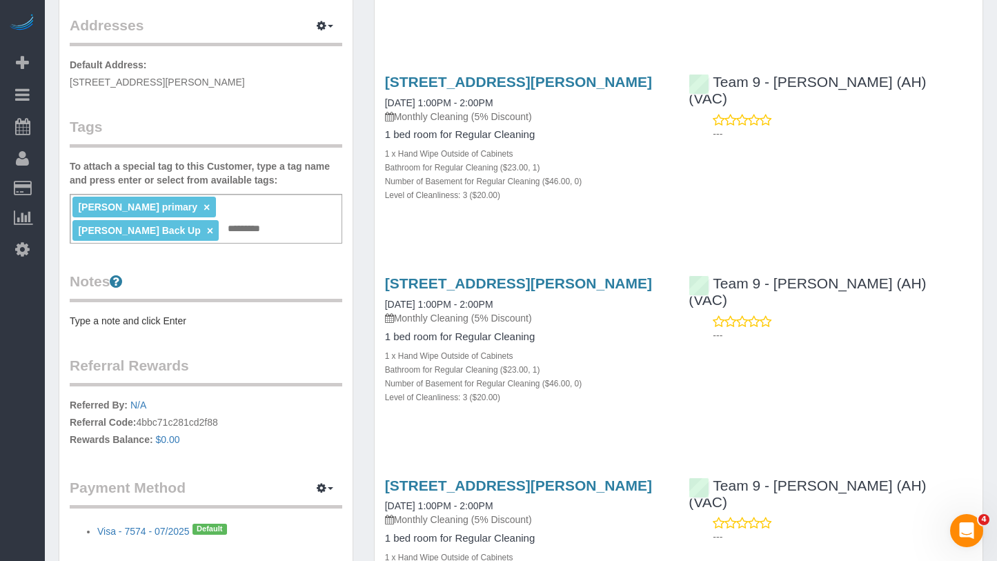
scroll to position [0, 0]
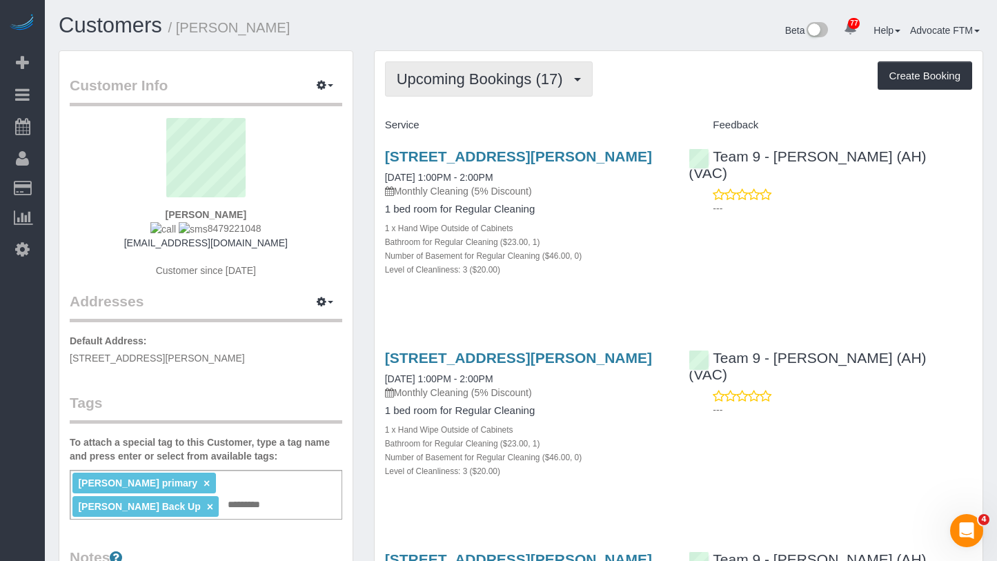
click at [498, 84] on span "Upcoming Bookings (17)" at bounding box center [483, 78] width 173 height 17
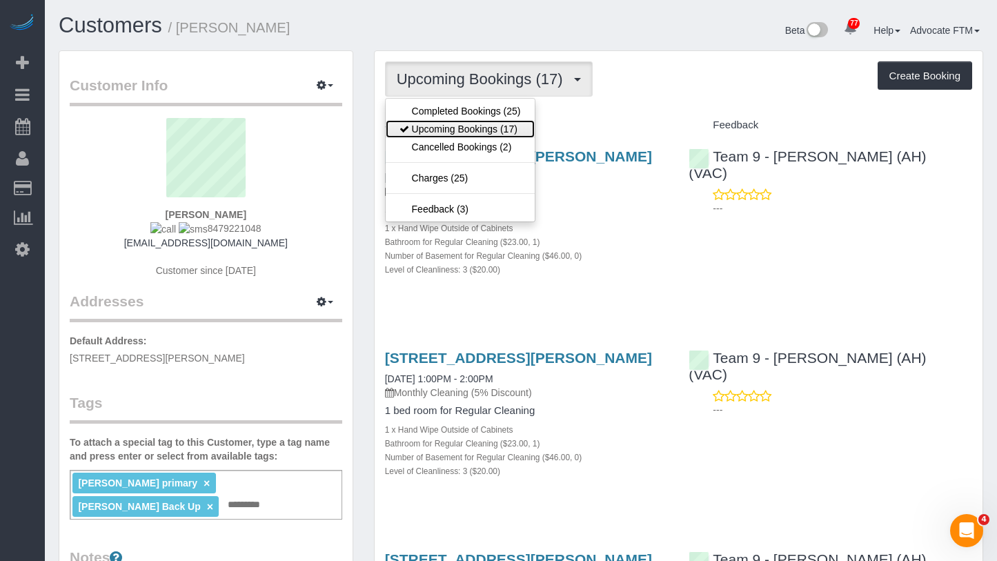
click at [497, 131] on link "Upcoming Bookings (17)" at bounding box center [460, 129] width 149 height 18
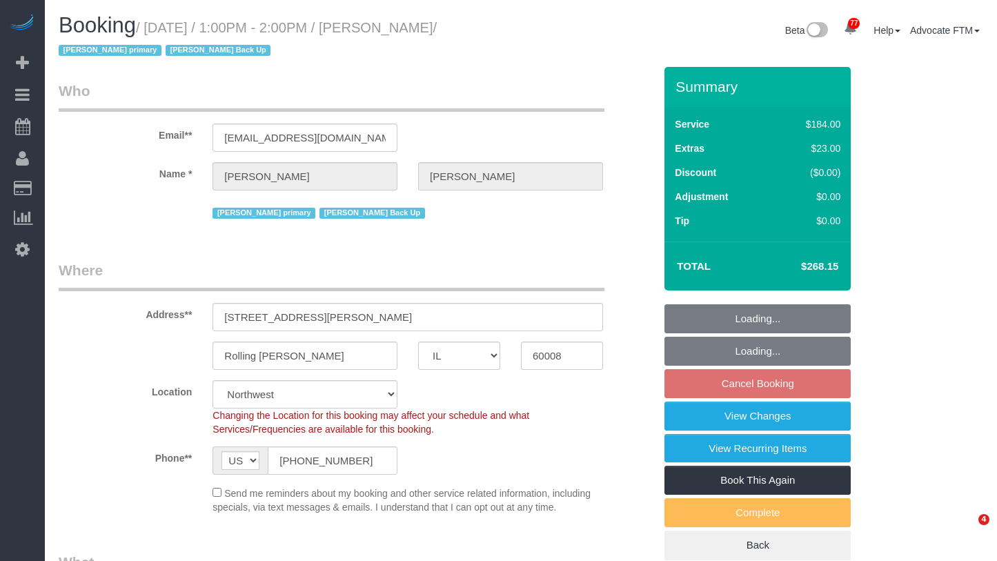
select select "IL"
select select "512"
select select "3"
select select "number:1"
select select "number:63"
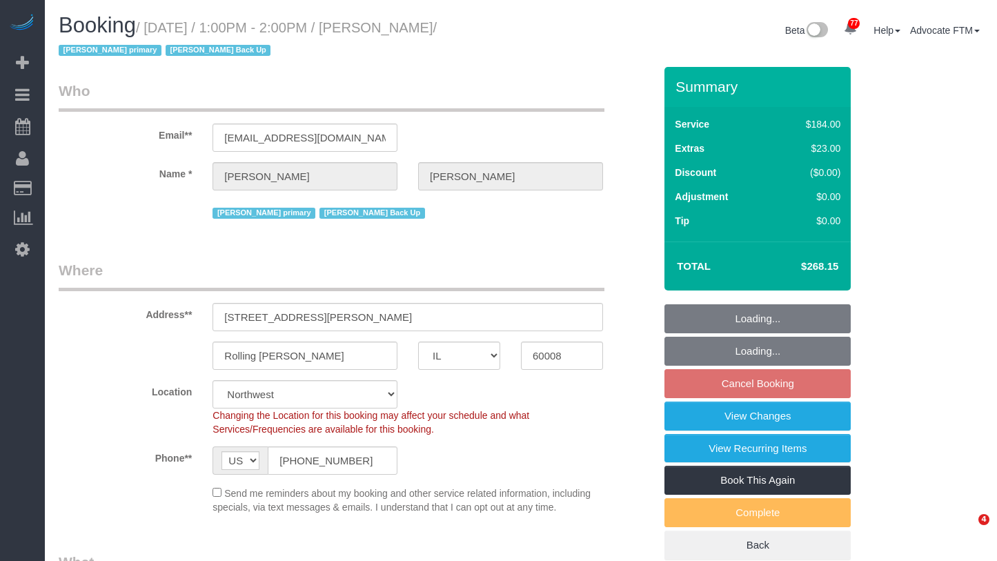
select select "number:139"
select select "number:105"
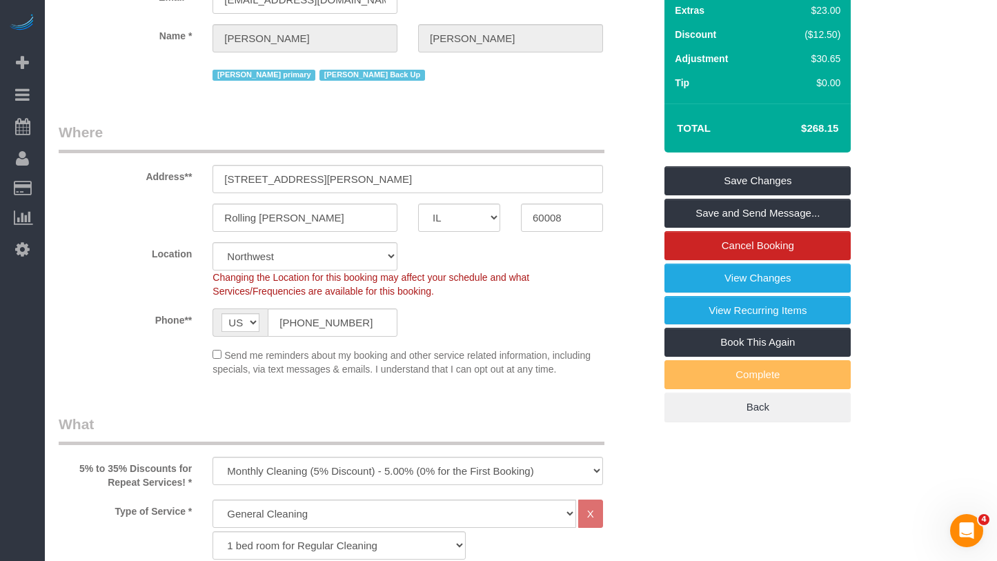
scroll to position [276, 0]
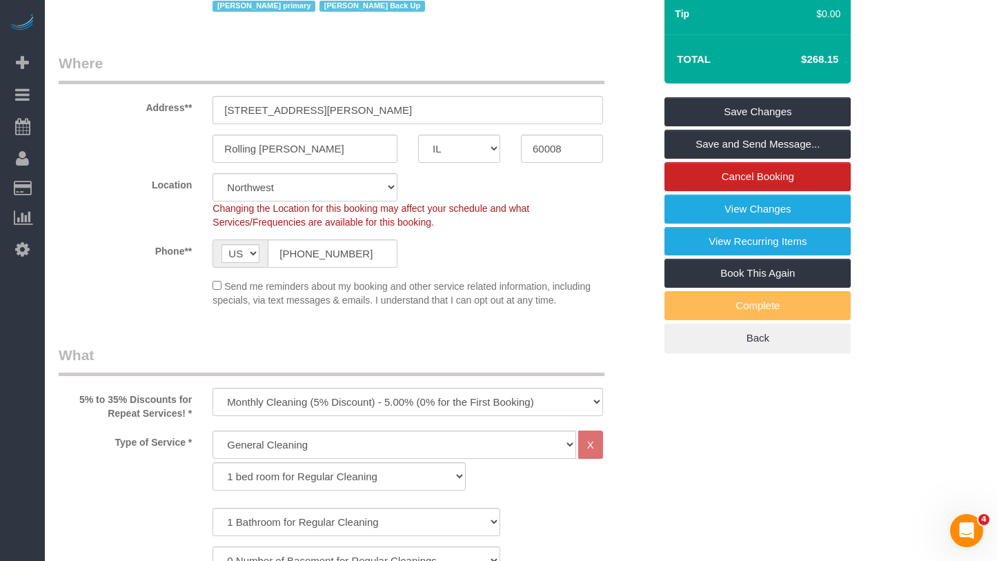
scroll to position [0, 0]
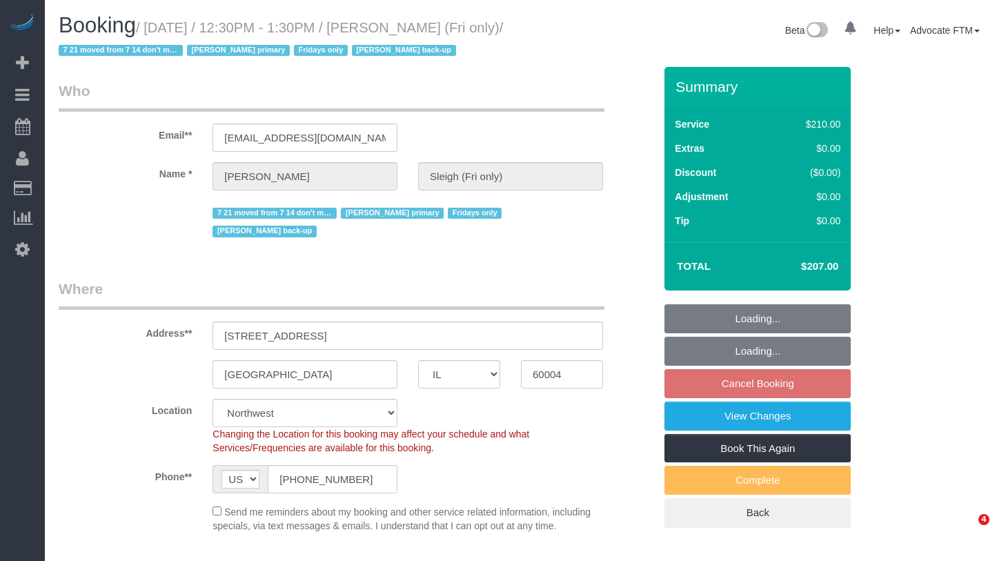
select select "IL"
select select "string:fspay-398b0058-306f-4720-a27a-0e0a60b3b189"
select select "spot1"
select select "number:1"
select select "number:58"
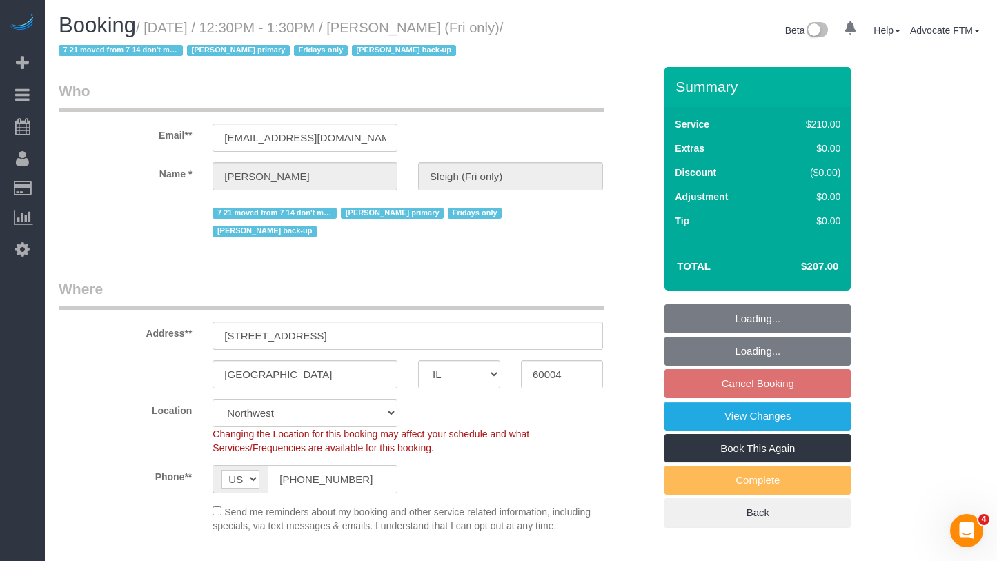
select select "number:139"
select select "number:108"
select select "object:1133"
select select "512"
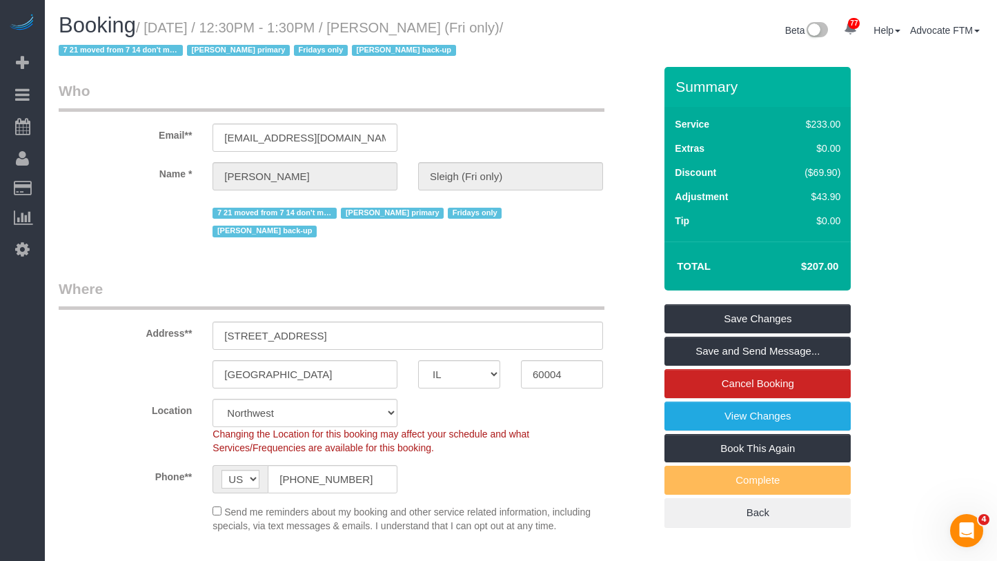
drag, startPoint x: 484, startPoint y: 32, endPoint x: 416, endPoint y: 28, distance: 68.4
click at [416, 28] on small "/ September 19, 2025 / 12:30PM - 1:30PM / Katie Sleigh (Fri only) / 7 21 moved …" at bounding box center [281, 39] width 444 height 39
copy small "[PERSON_NAME]"
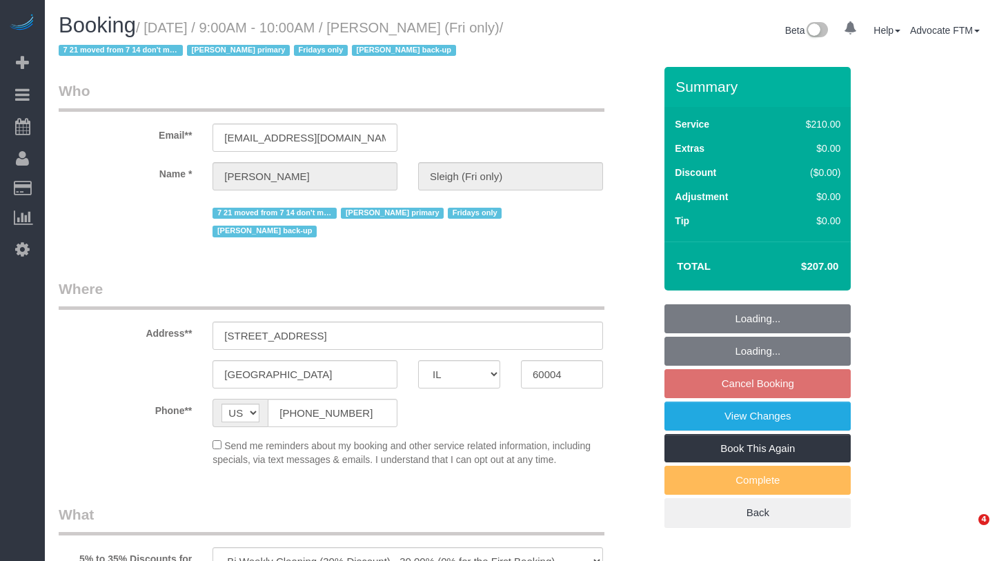
select select "IL"
select select "string:fspay-398b0058-306f-4720-a27a-0e0a60b3b189"
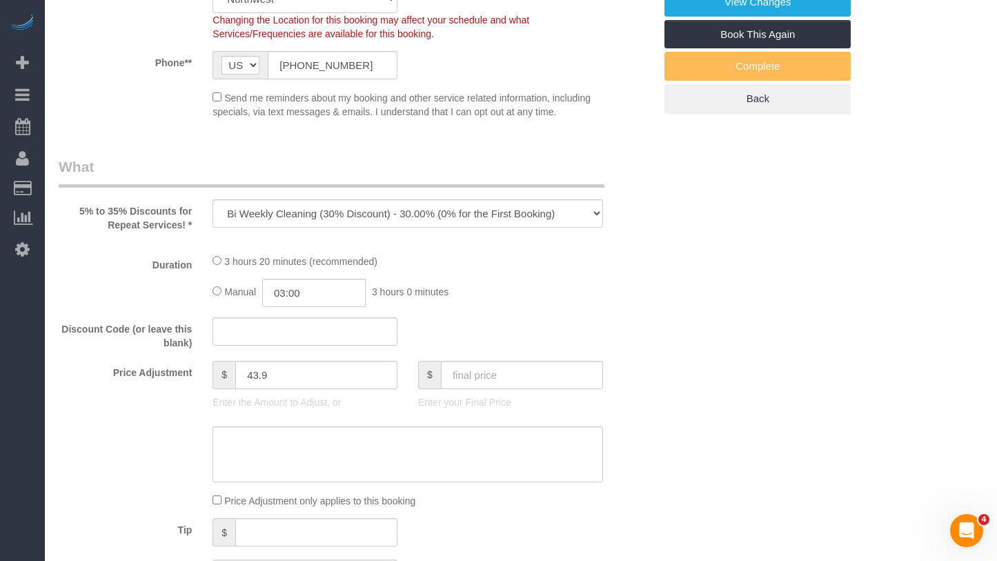
select select "512"
select select "number:1"
select select "number:58"
select select "number:139"
select select "number:108"
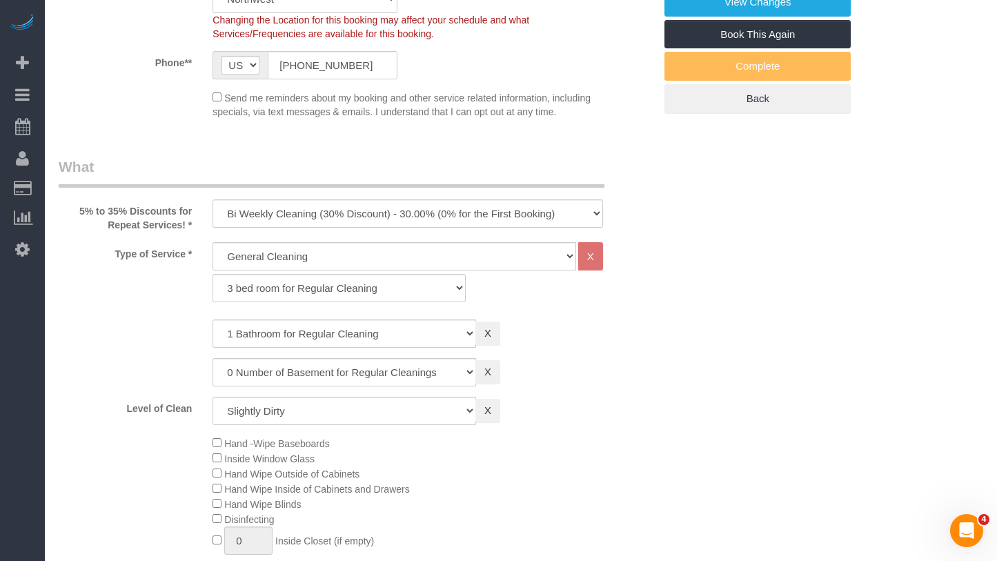
select select "object:1142"
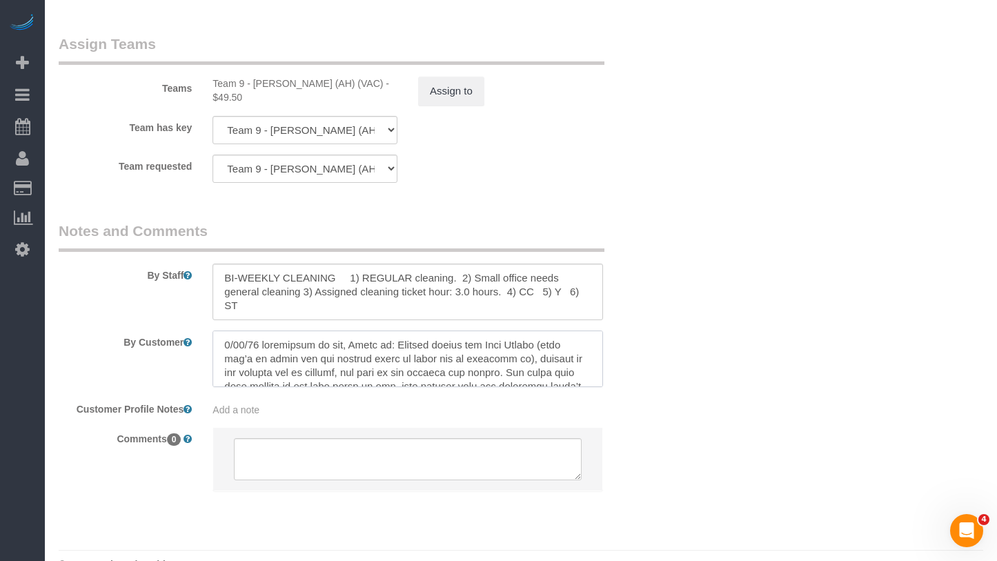
drag, startPoint x: 516, startPoint y: 329, endPoint x: 567, endPoint y: 306, distance: 56.8
click at [567, 331] on textarea at bounding box center [408, 359] width 391 height 57
click at [554, 331] on textarea at bounding box center [408, 359] width 391 height 57
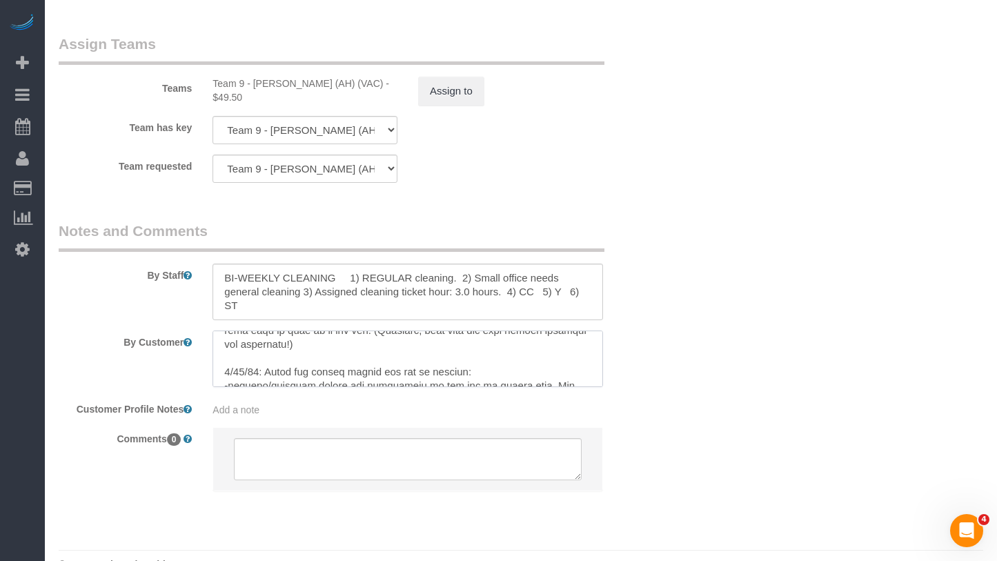
click at [480, 331] on textarea at bounding box center [408, 359] width 391 height 57
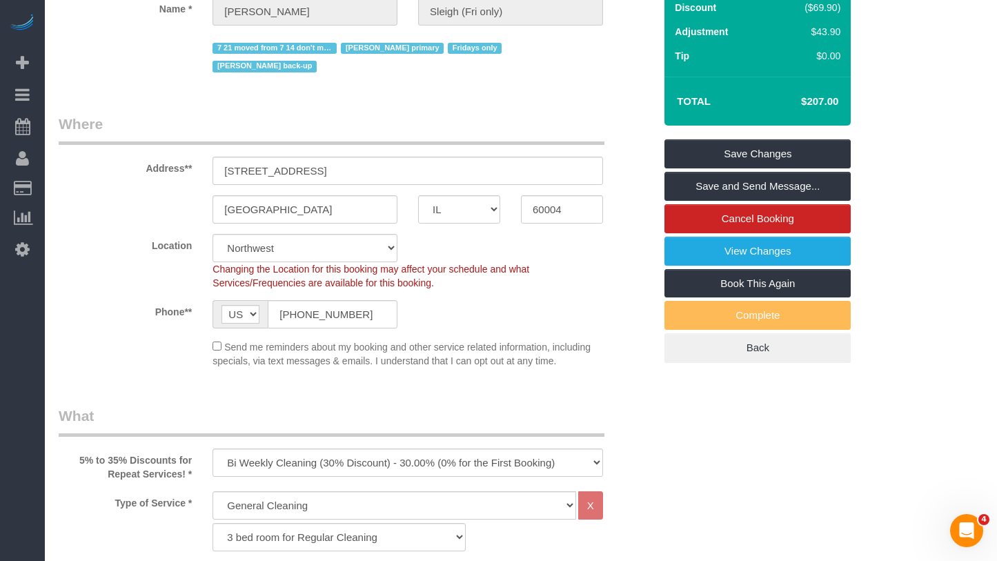
scroll to position [0, 0]
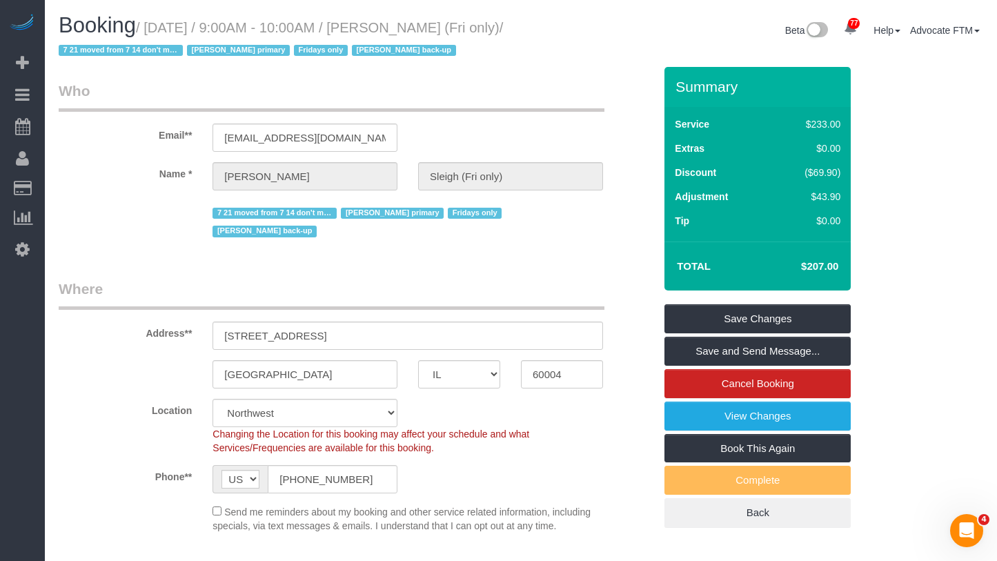
drag, startPoint x: 461, startPoint y: 26, endPoint x: 390, endPoint y: 32, distance: 71.3
click at [390, 32] on small "/ August 22, 2025 / 9:00AM - 10:00AM / Katie Sleigh (Fri only) / 7 21 moved fro…" at bounding box center [281, 39] width 444 height 39
copy small "[PERSON_NAME]"
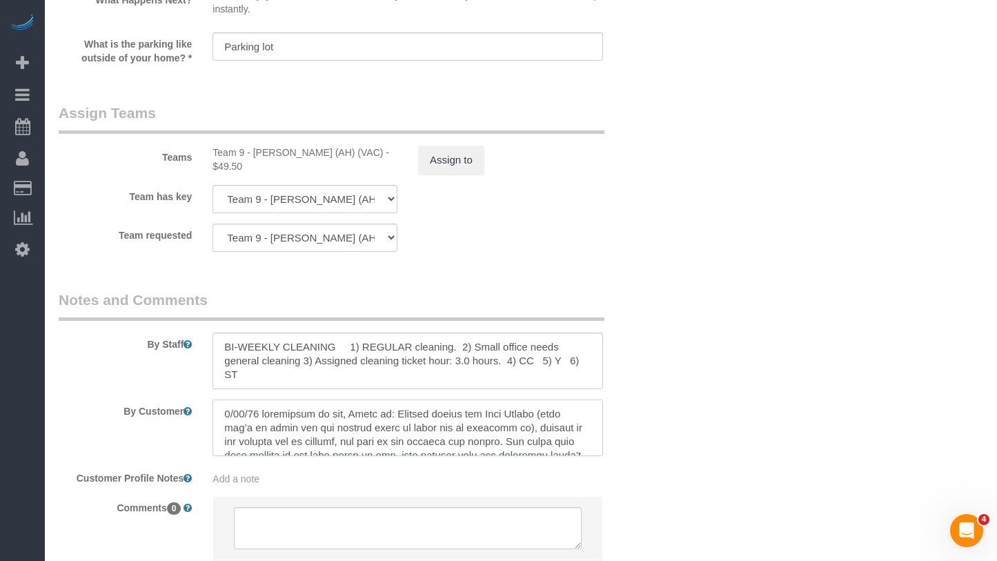
drag, startPoint x: 306, startPoint y: 384, endPoint x: 210, endPoint y: 362, distance: 98.4
click at [210, 362] on sui-booking-comments "By Staff By Customer Customer Profile Notes Add a note Comments 0" at bounding box center [357, 432] width 596 height 285
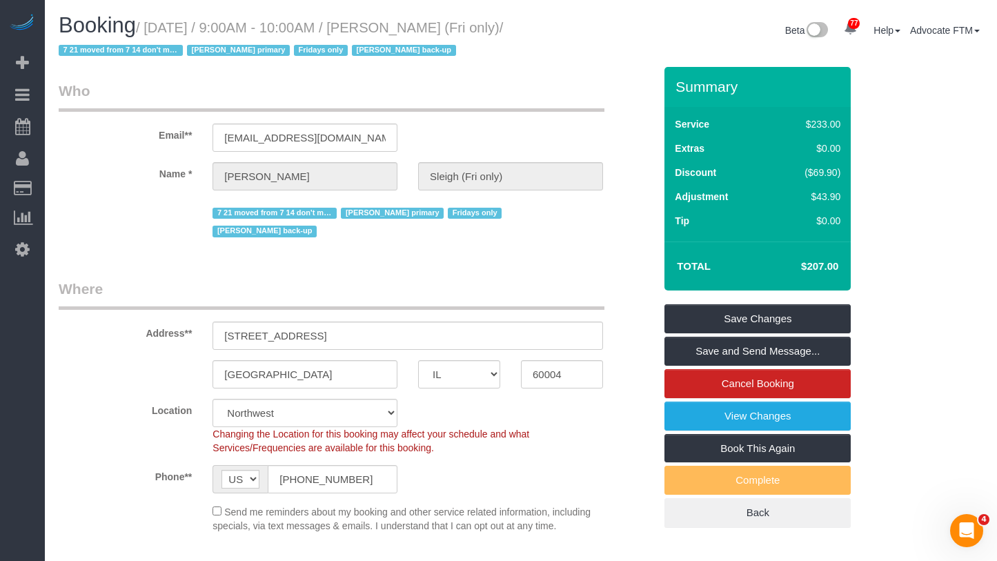
click at [524, 84] on legend "Who" at bounding box center [332, 96] width 546 height 31
click at [538, 59] on div "Booking / August 22, 2025 / 9:00AM - 10:00AM / Katie Sleigh (Fri only) / 7 21 m…" at bounding box center [520, 40] width 945 height 53
